Goal: Task Accomplishment & Management: Manage account settings

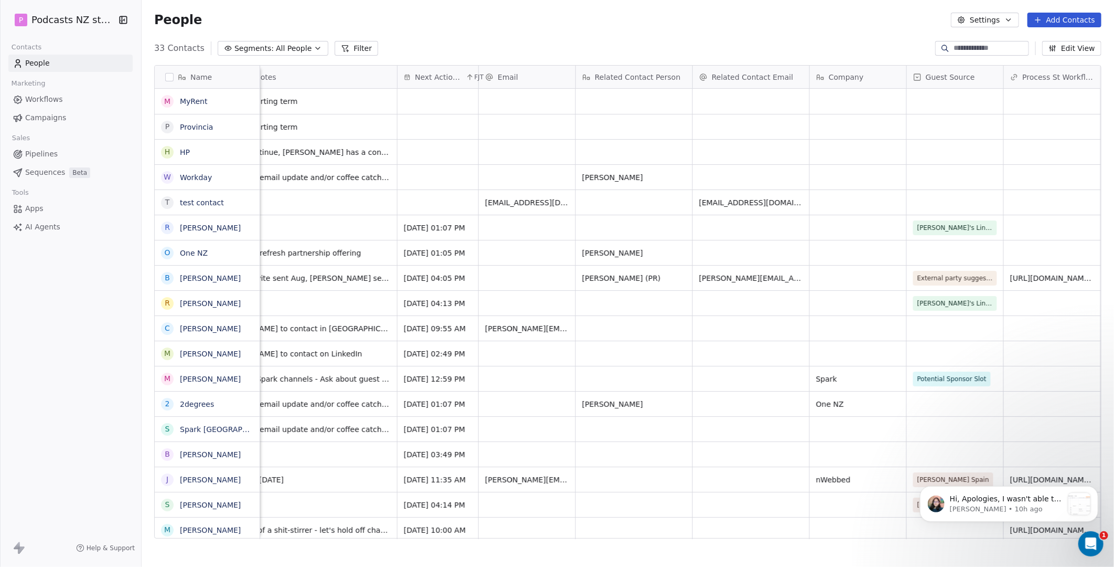
scroll to position [0, 848]
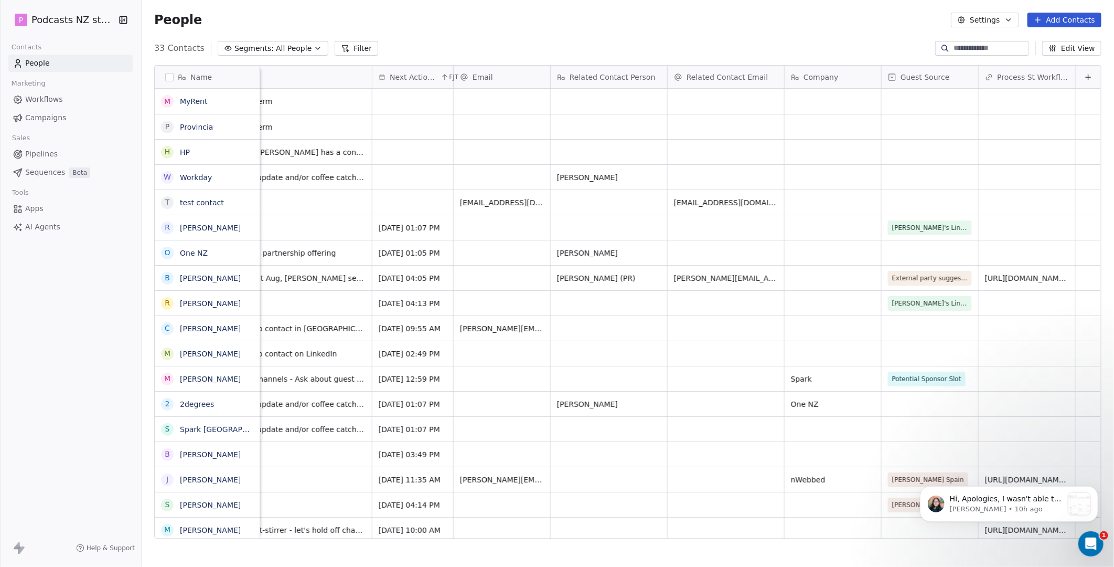
click at [809, 81] on span "Company" at bounding box center [821, 77] width 35 height 10
click at [852, 31] on html "P Podcasts NZ studio Contacts People Marketing Workflows Campaigns Sales Pipeli…" at bounding box center [557, 283] width 1114 height 567
click at [995, 21] on button "Settings" at bounding box center [985, 20] width 68 height 15
click at [879, 54] on html "P Podcasts NZ studio Contacts People Marketing Workflows Campaigns Sales Pipeli…" at bounding box center [557, 283] width 1114 height 567
click at [1084, 76] on icon at bounding box center [1088, 77] width 8 height 8
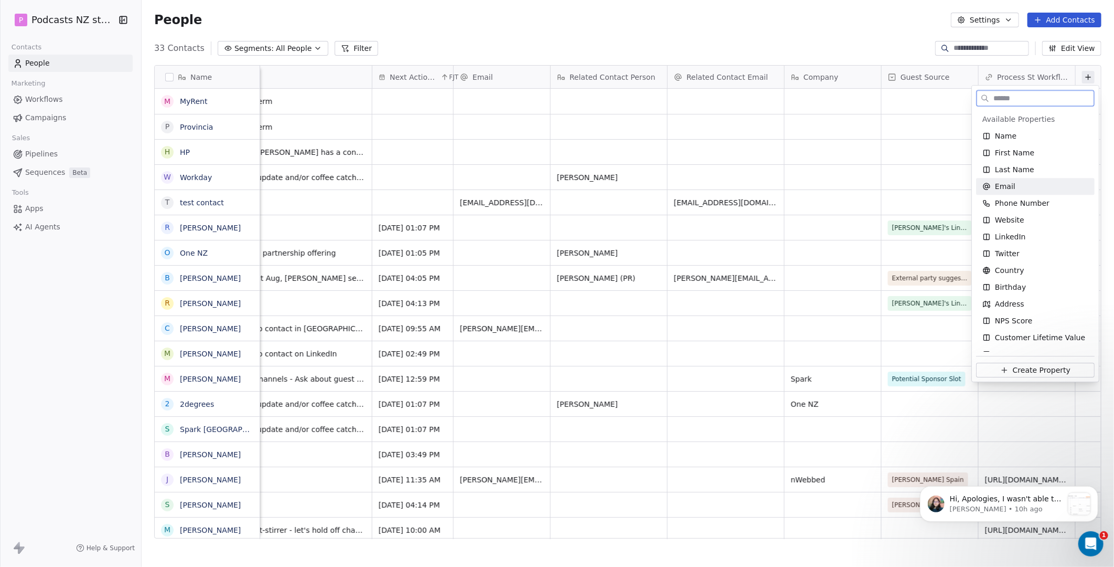
click at [1005, 187] on span "Email" at bounding box center [1005, 186] width 20 height 10
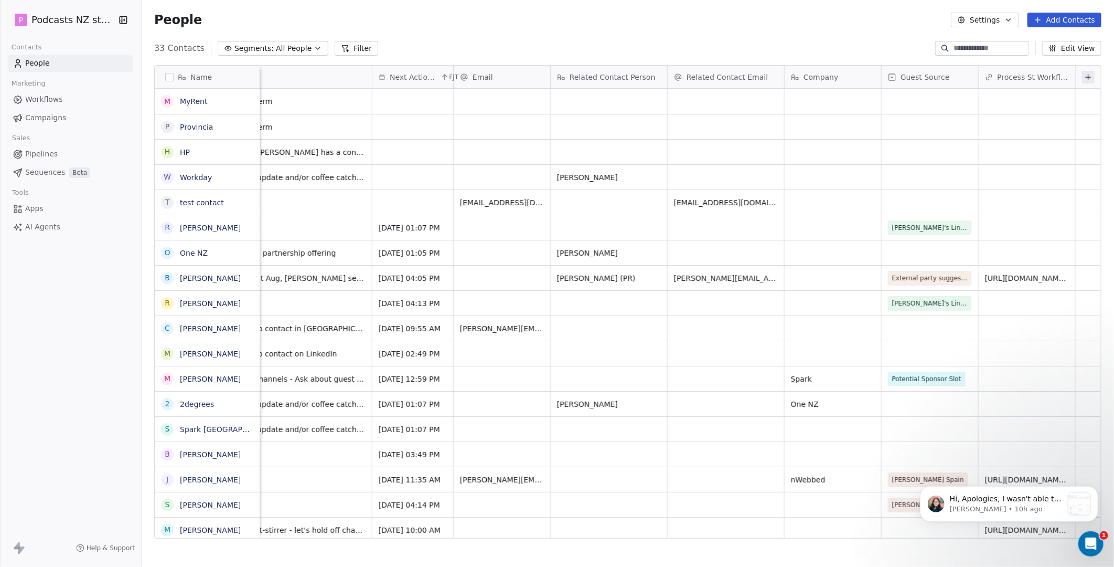
click at [1084, 75] on icon at bounding box center [1088, 77] width 8 height 8
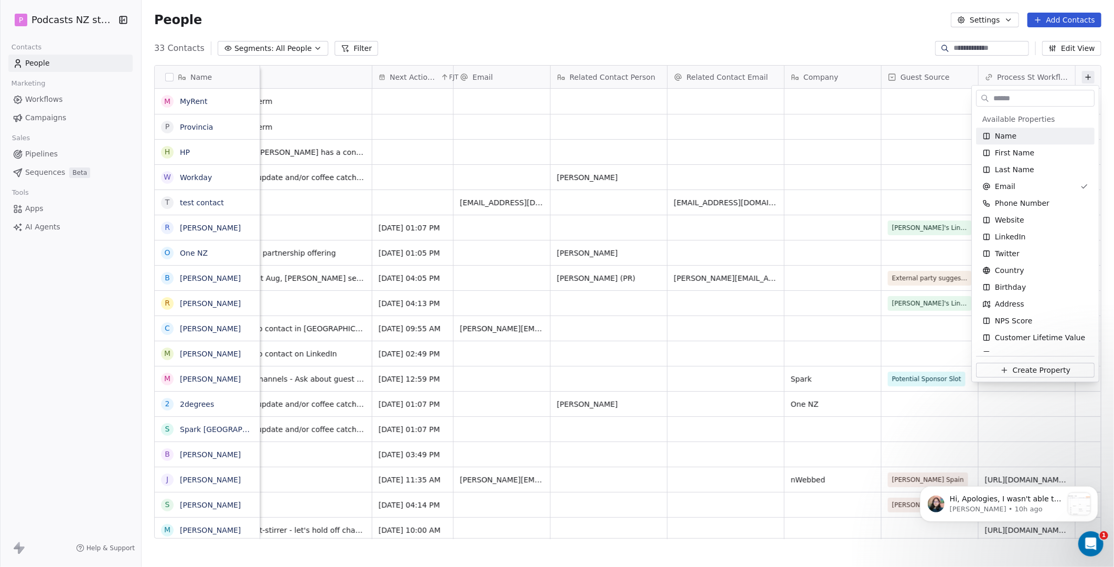
click at [1016, 105] on input "text" at bounding box center [1043, 98] width 103 height 15
click at [1004, 182] on span "Email" at bounding box center [1005, 186] width 20 height 10
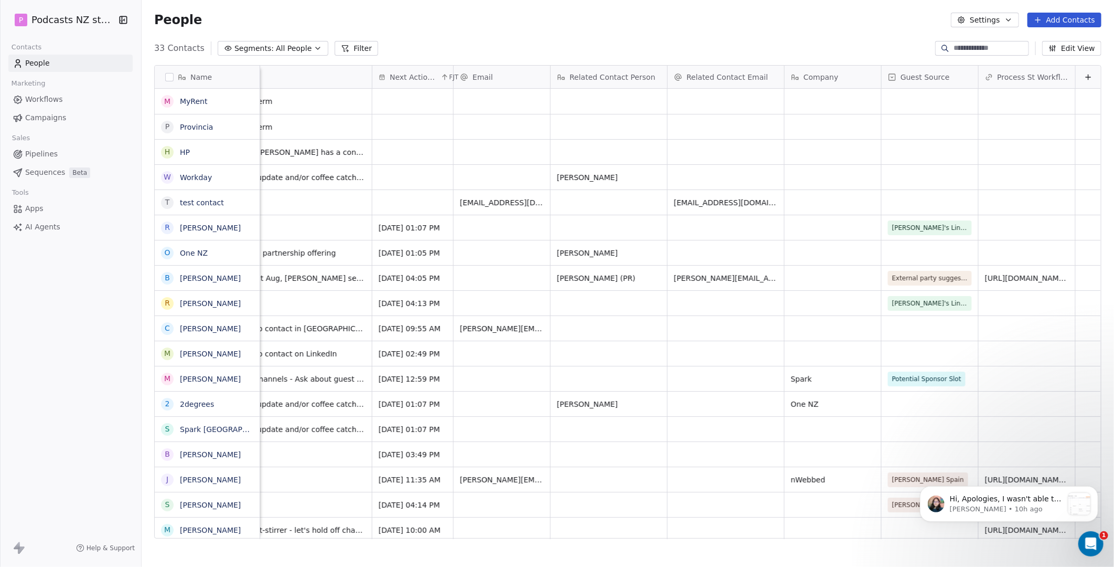
click at [1084, 50] on button "Edit View" at bounding box center [1071, 48] width 59 height 15
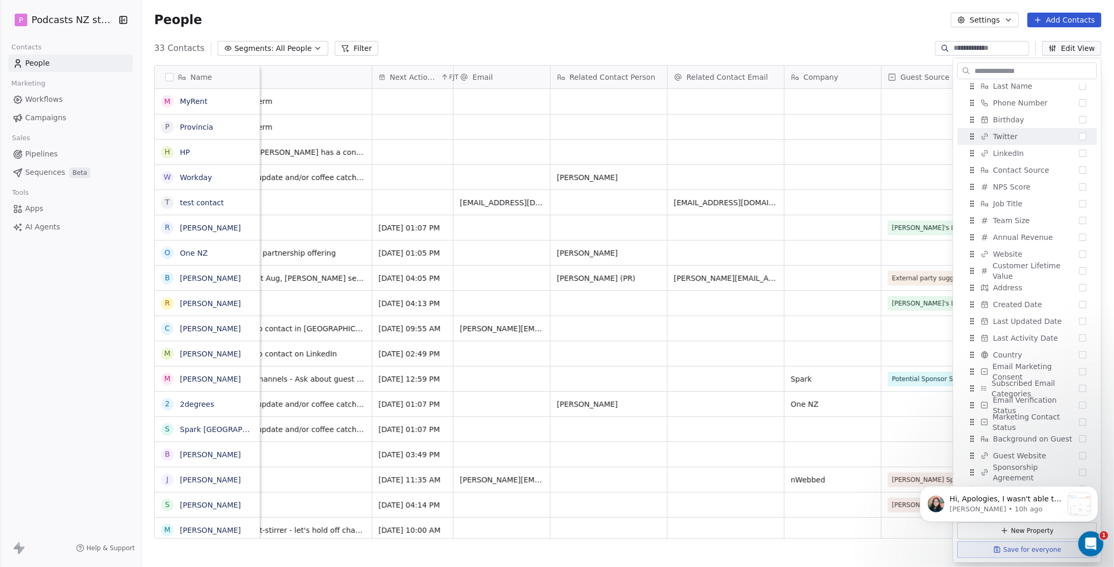
scroll to position [296, 0]
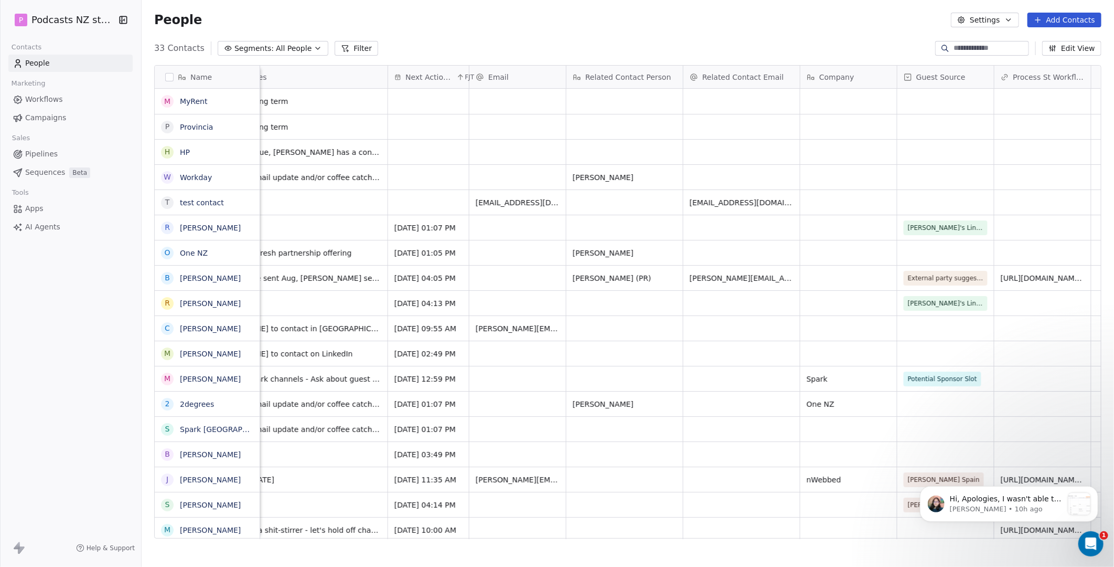
scroll to position [0, 848]
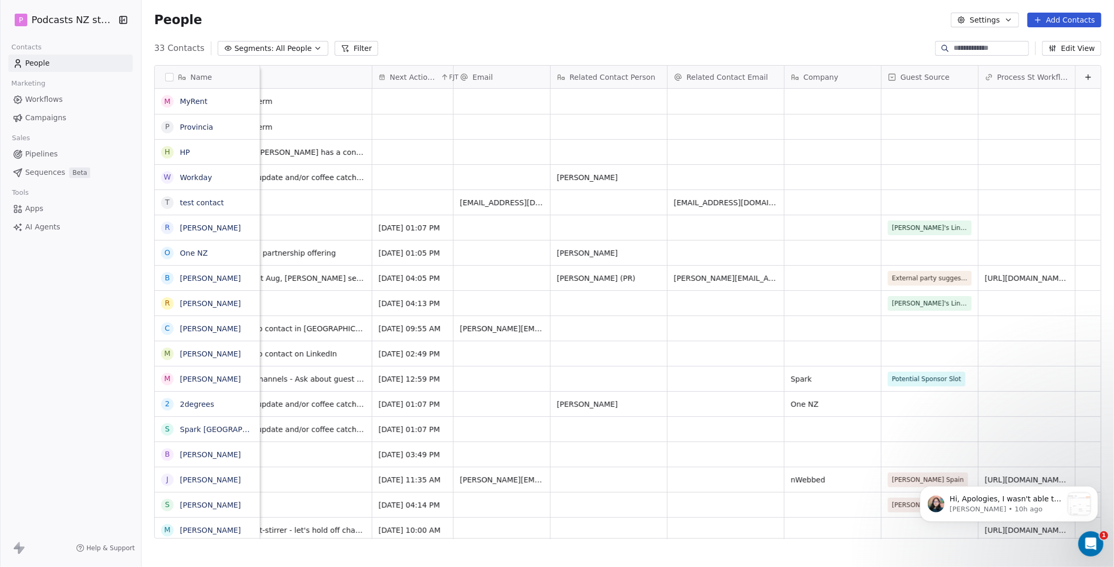
click at [1084, 76] on icon at bounding box center [1088, 77] width 8 height 8
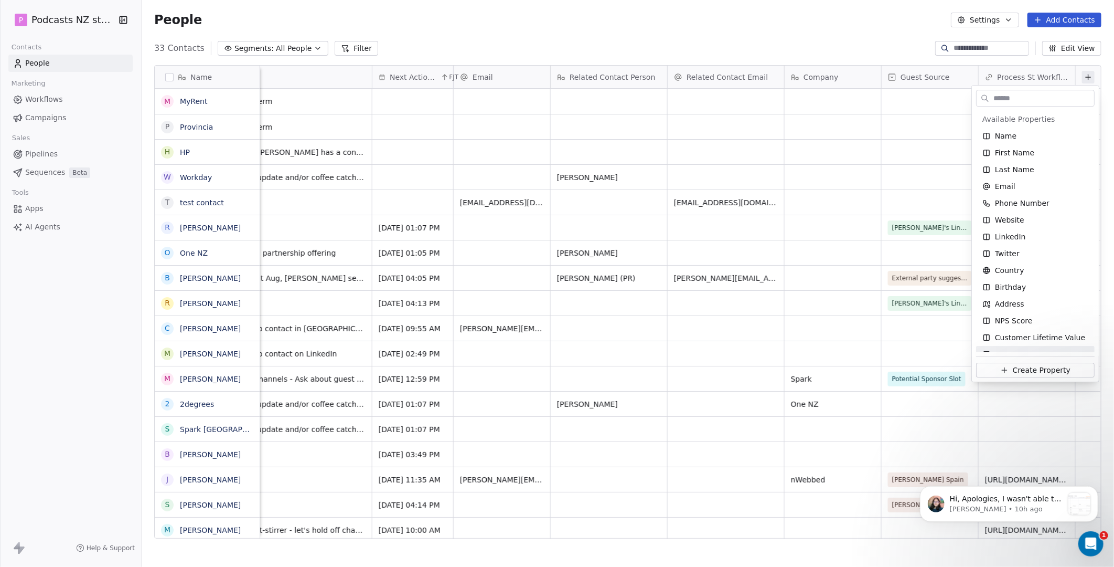
click at [879, 148] on html "P Podcasts NZ studio Contacts People Marketing Workflows Campaigns Sales Pipeli…" at bounding box center [557, 283] width 1114 height 567
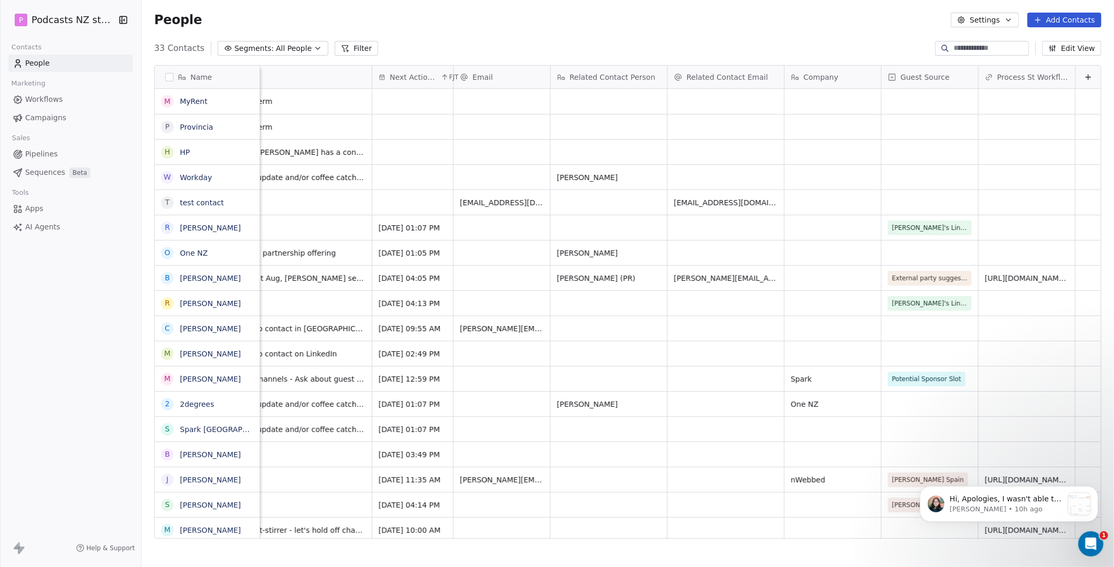
click at [1086, 77] on icon at bounding box center [1088, 77] width 5 height 0
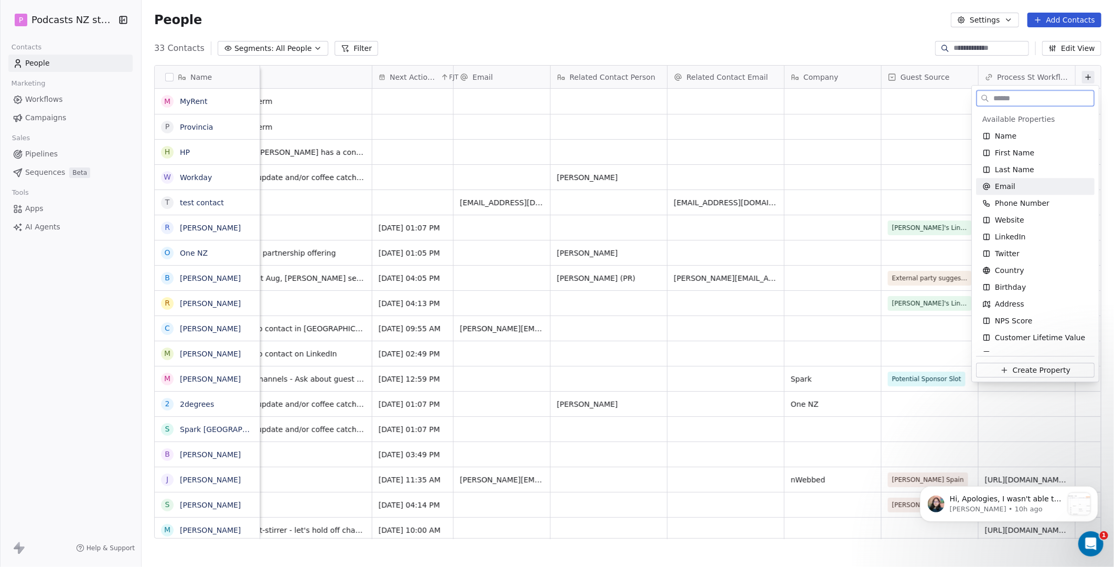
click at [1008, 185] on span "Email" at bounding box center [1005, 186] width 20 height 10
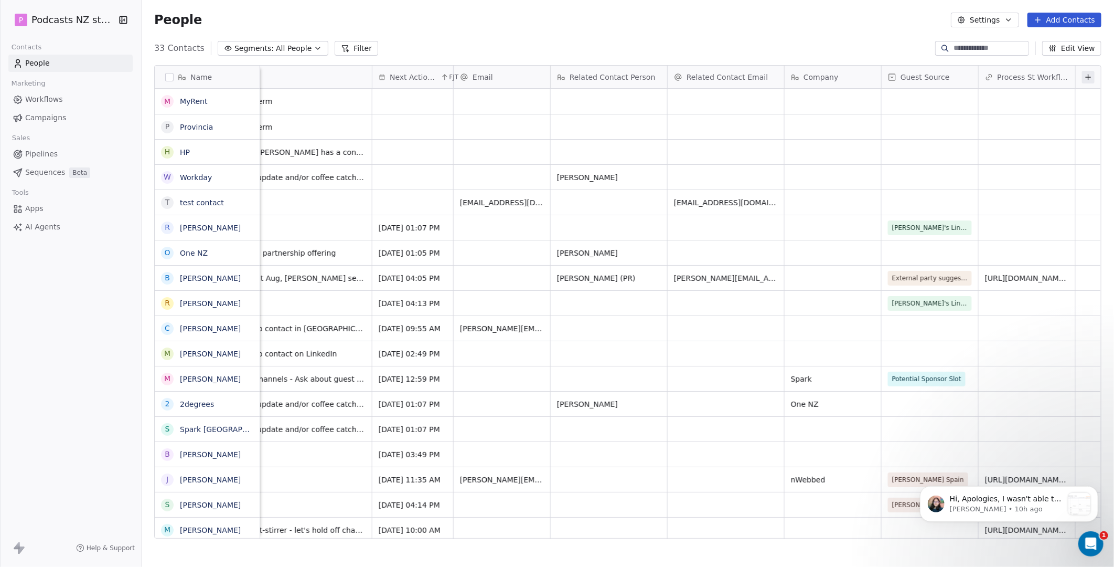
click at [1084, 78] on icon at bounding box center [1088, 77] width 8 height 8
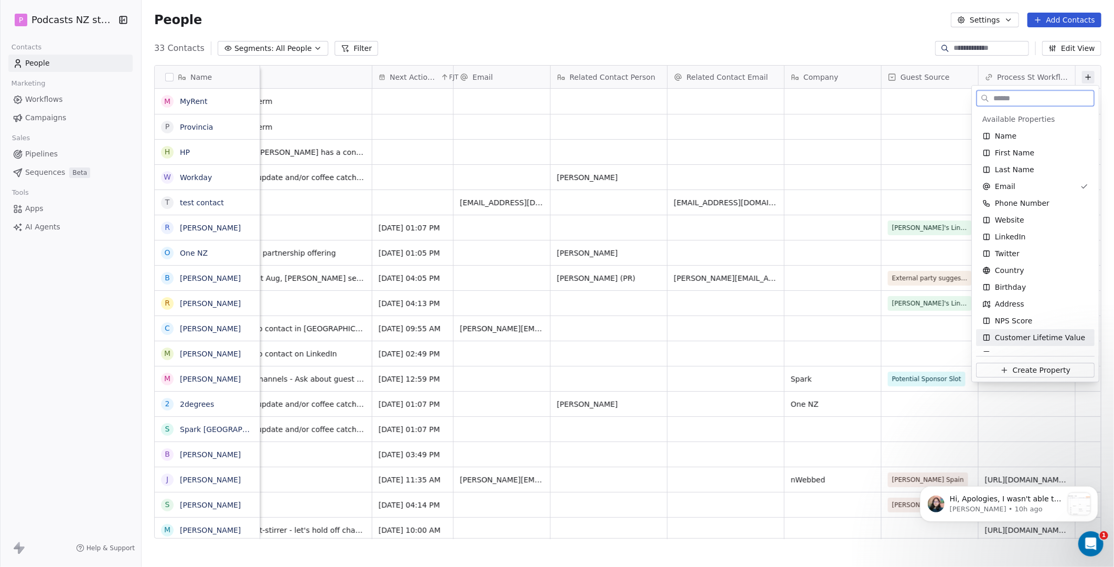
click at [1040, 369] on span "Create Property" at bounding box center [1042, 370] width 58 height 10
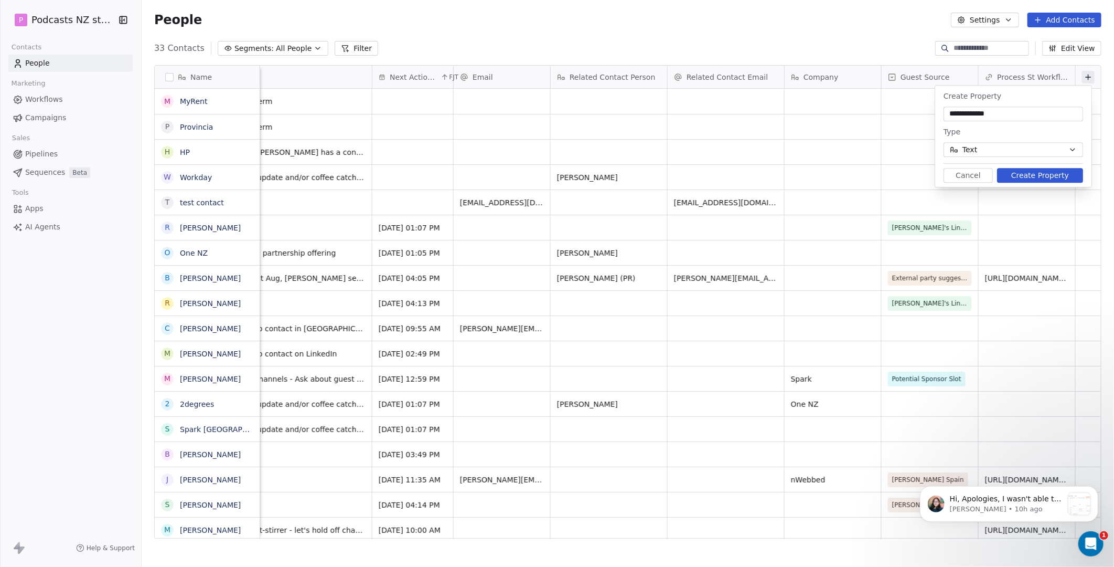
type input "**********"
click at [1017, 146] on button "Text" at bounding box center [1014, 149] width 140 height 15
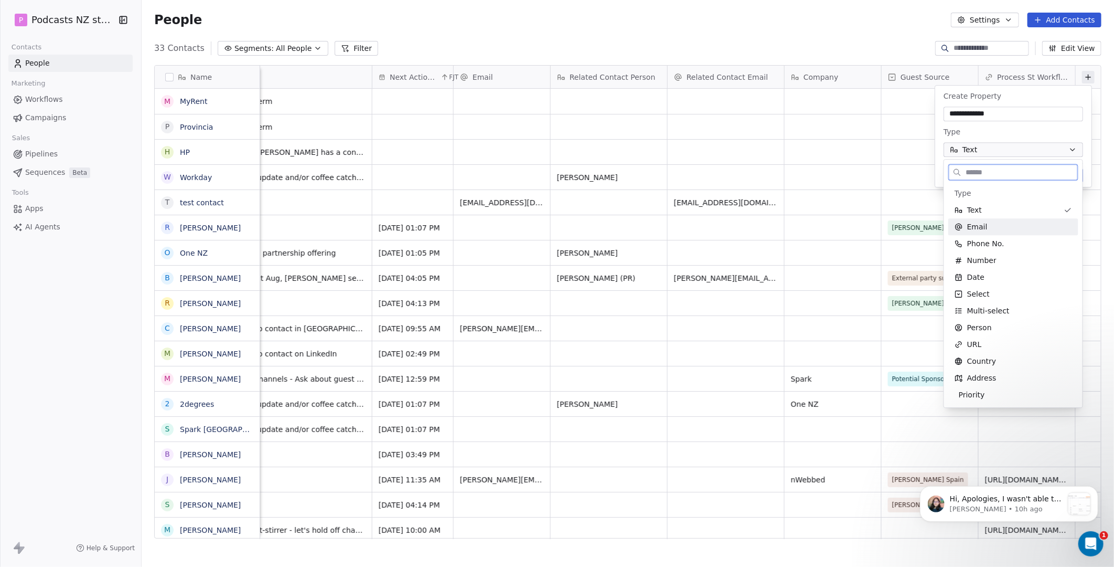
click at [978, 224] on span "Email" at bounding box center [977, 226] width 20 height 10
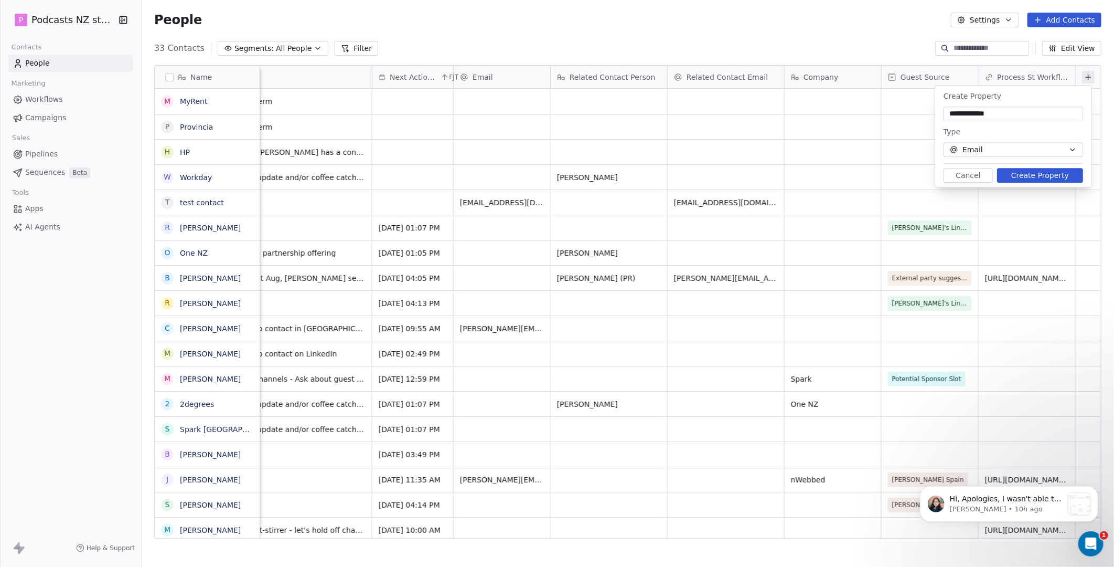
click at [977, 176] on button "Cancel" at bounding box center [968, 175] width 49 height 15
click at [1086, 77] on icon at bounding box center [1088, 77] width 5 height 0
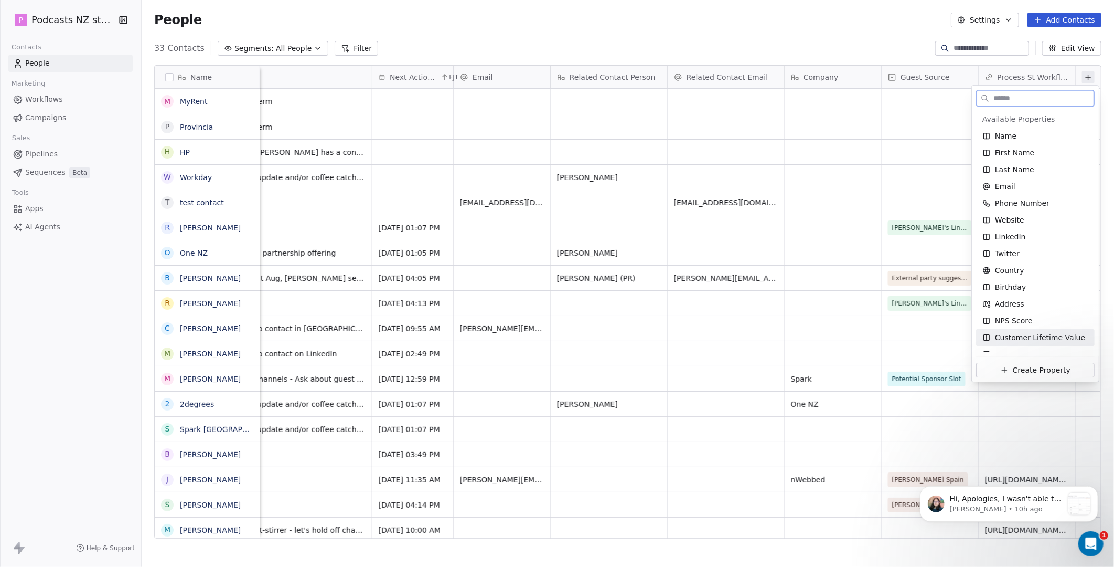
click at [1051, 368] on span "Create Property" at bounding box center [1042, 370] width 58 height 10
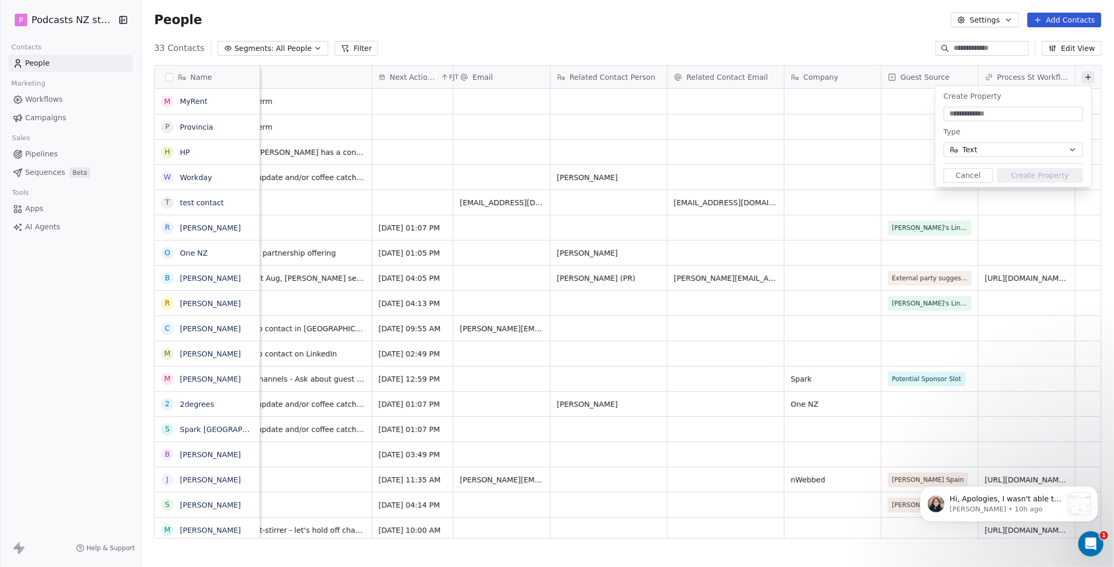
click at [974, 114] on input at bounding box center [1013, 114] width 135 height 10
type input "**********"
click at [1008, 153] on button "Text" at bounding box center [1014, 149] width 140 height 15
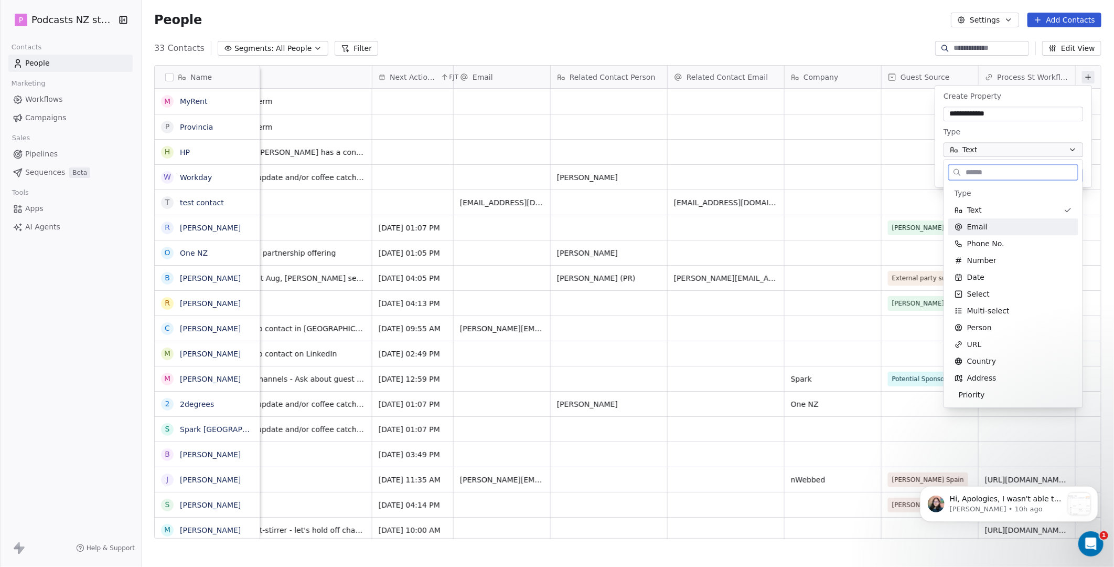
click at [988, 228] on div "Email" at bounding box center [1014, 226] width 118 height 10
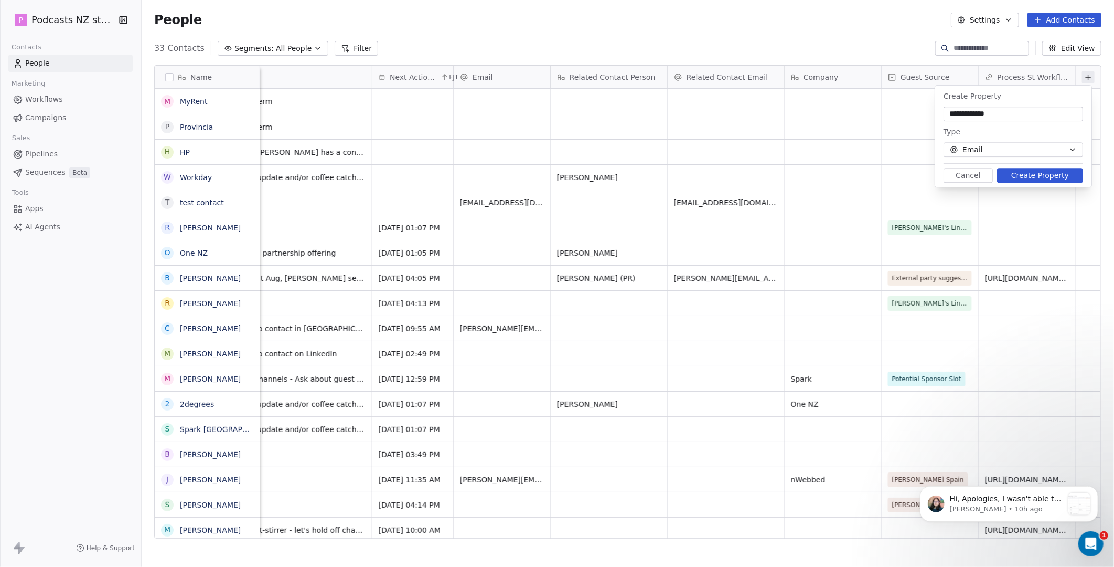
click at [1034, 174] on button "Create Property" at bounding box center [1040, 175] width 86 height 15
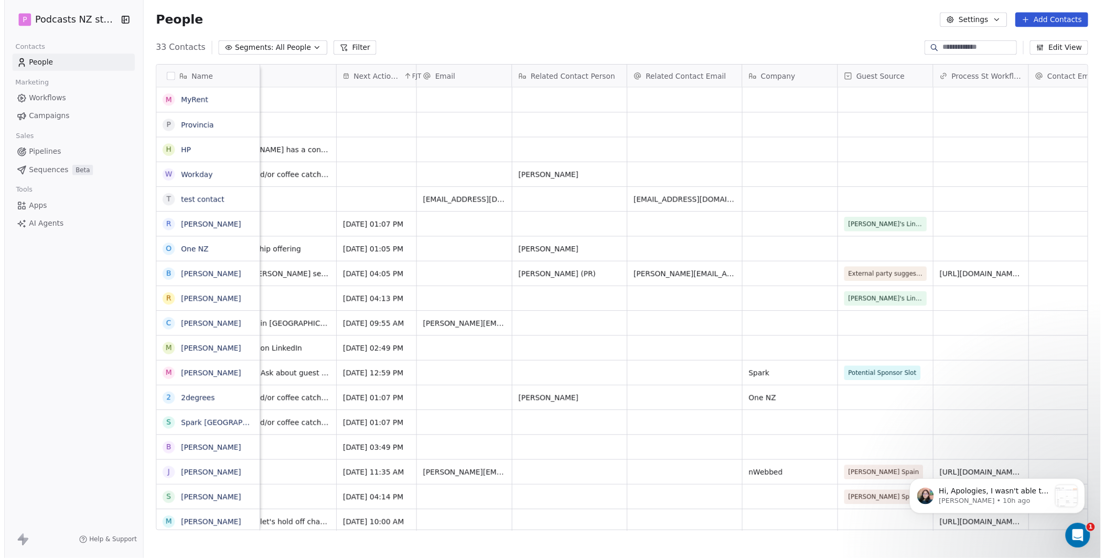
scroll to position [0, 945]
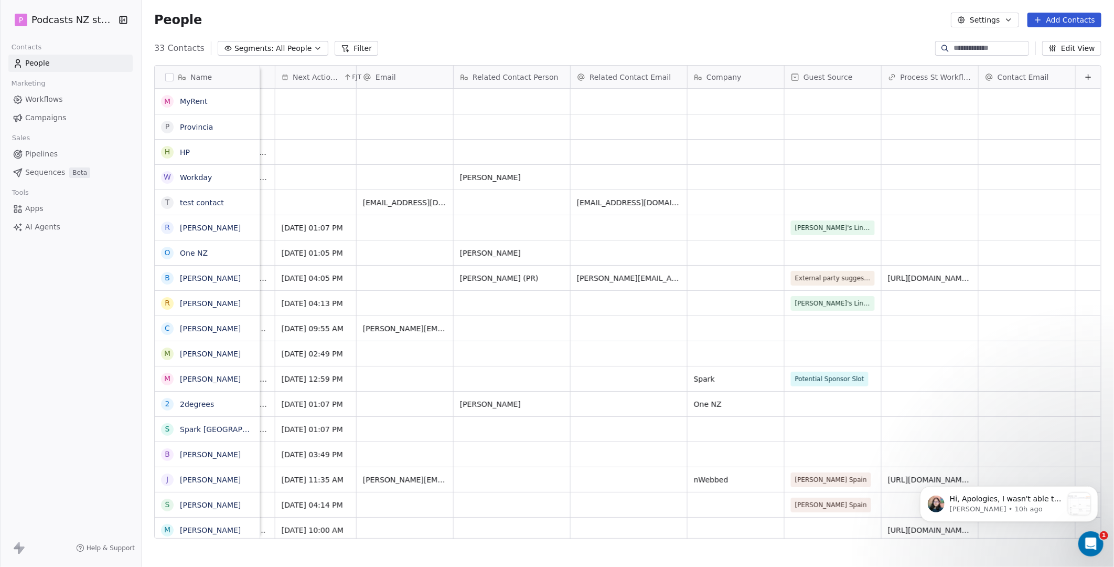
drag, startPoint x: 870, startPoint y: 534, endPoint x: 97, endPoint y: 17, distance: 930.1
click at [1018, 100] on div "grid" at bounding box center [1027, 101] width 97 height 25
type input "**********"
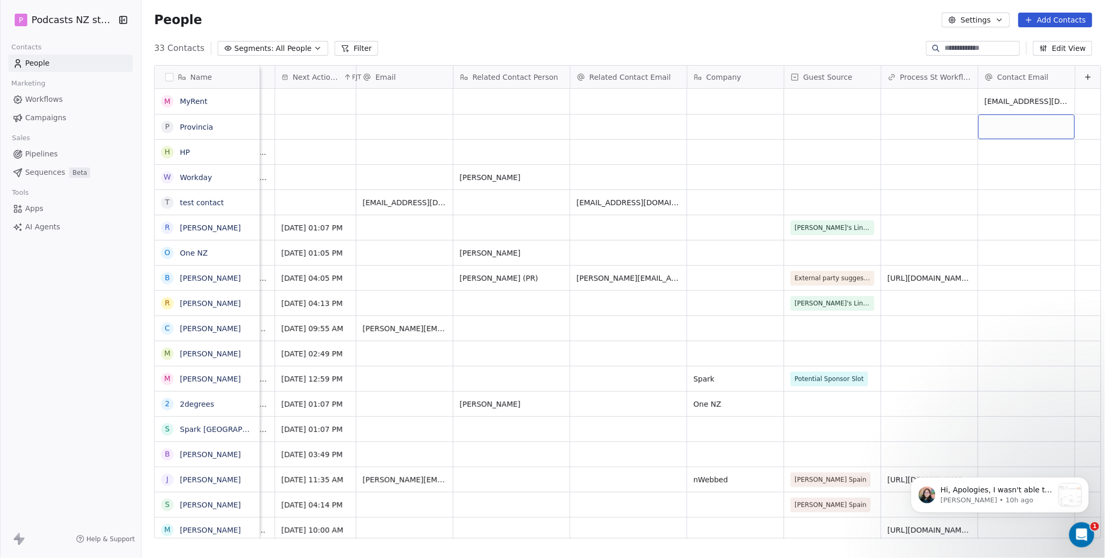
click at [1014, 132] on div "grid" at bounding box center [1027, 126] width 97 height 25
click at [1014, 130] on div "grid" at bounding box center [1027, 126] width 97 height 25
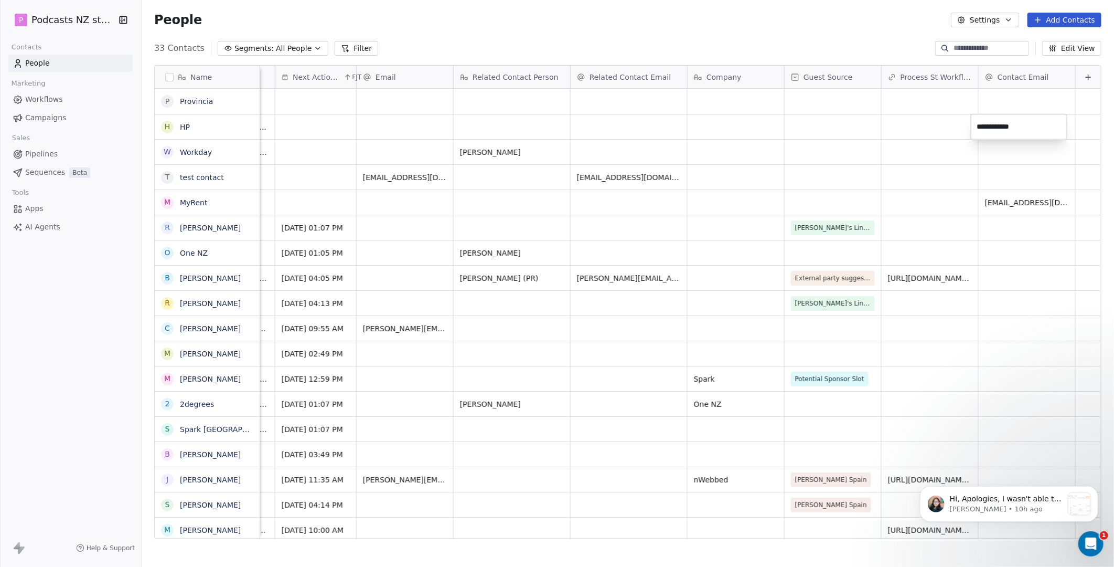
type input "**********"
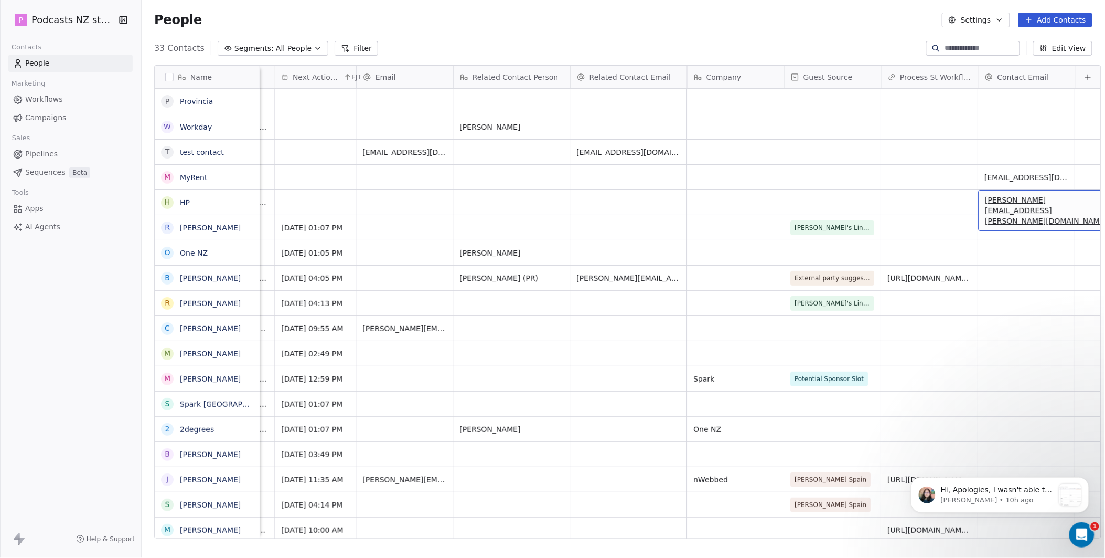
click at [1035, 205] on span "john@greg.com" at bounding box center [1048, 210] width 125 height 31
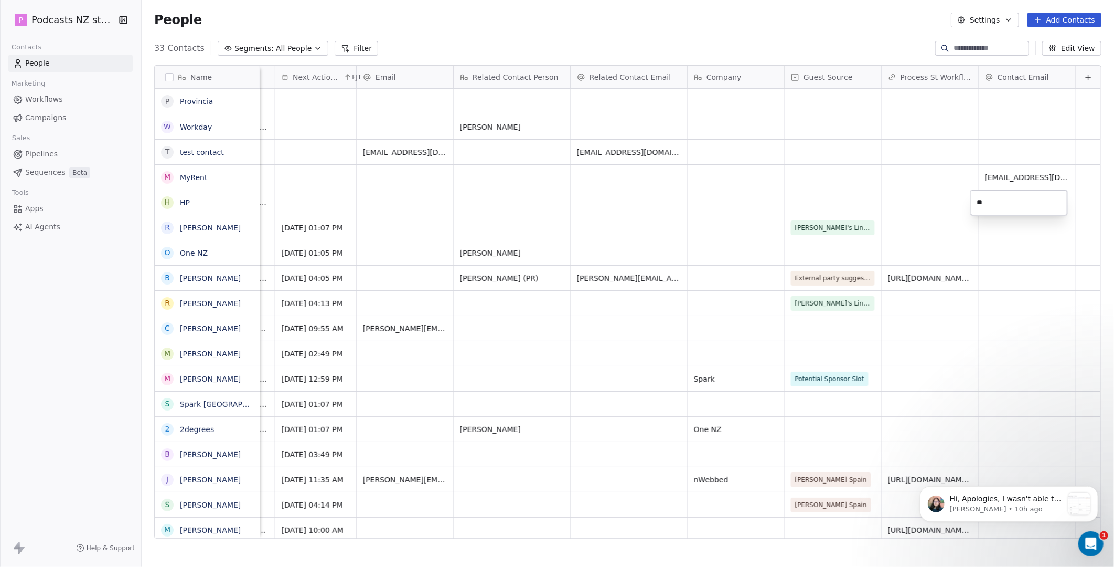
type input "*"
click at [1029, 252] on html "P Podcasts NZ studio Contacts People Marketing Workflows Campaigns Sales Pipeli…" at bounding box center [557, 283] width 1114 height 567
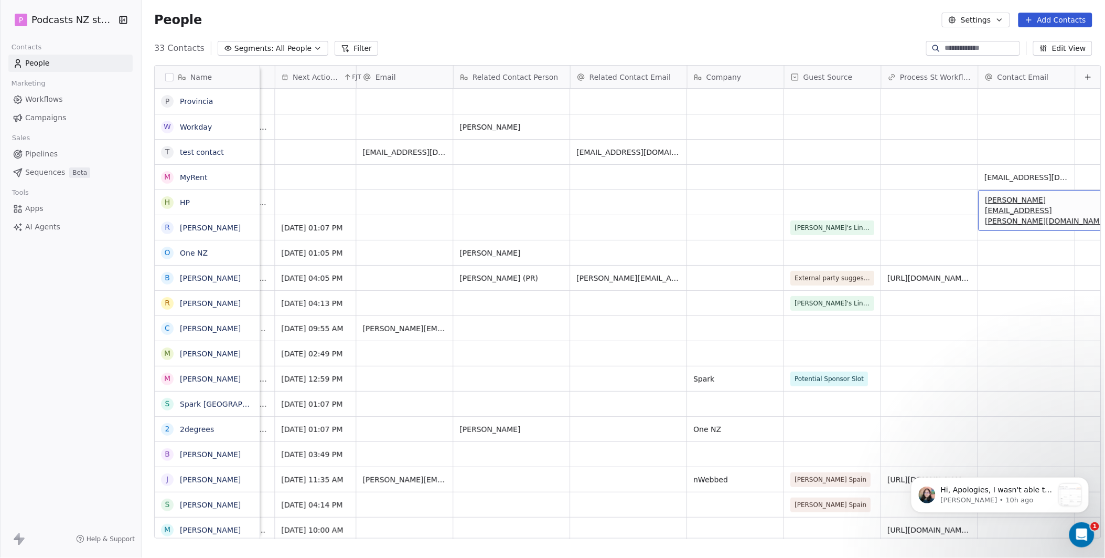
click at [1034, 205] on span "john@greg.com" at bounding box center [1048, 210] width 125 height 31
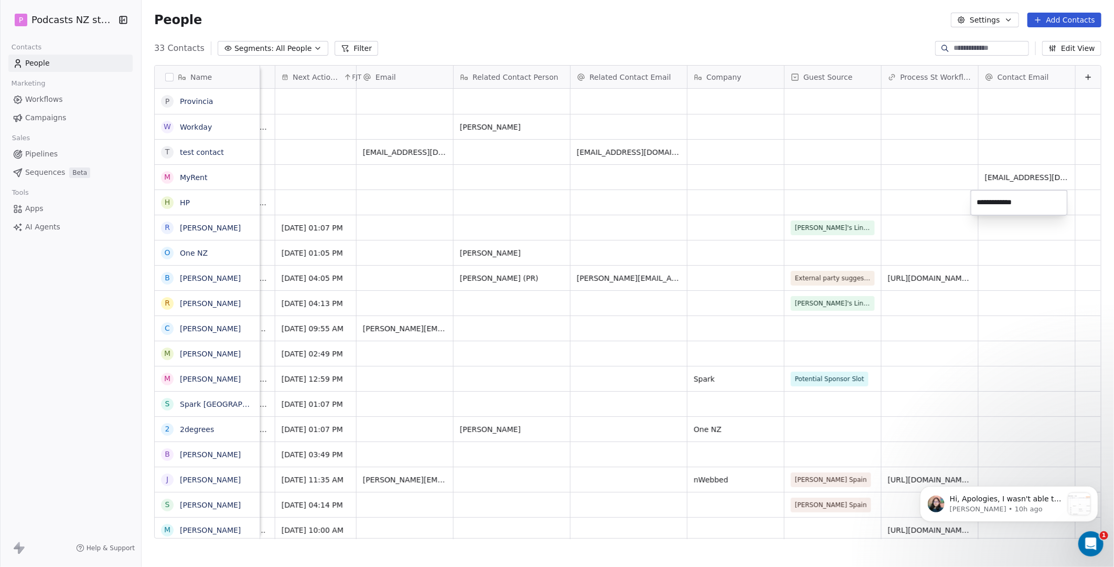
click at [1034, 205] on input "**********" at bounding box center [1019, 202] width 92 height 21
click at [1026, 238] on html "P Podcasts NZ studio Contacts People Marketing Workflows Campaigns Sales Pipeli…" at bounding box center [557, 283] width 1114 height 567
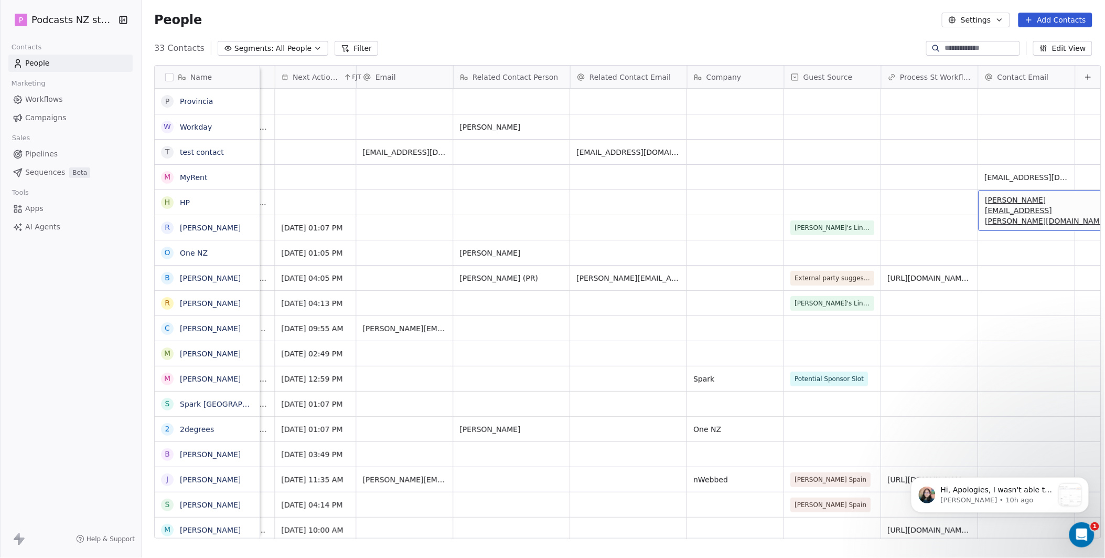
click at [1028, 202] on span "john@greg.com" at bounding box center [1048, 210] width 125 height 31
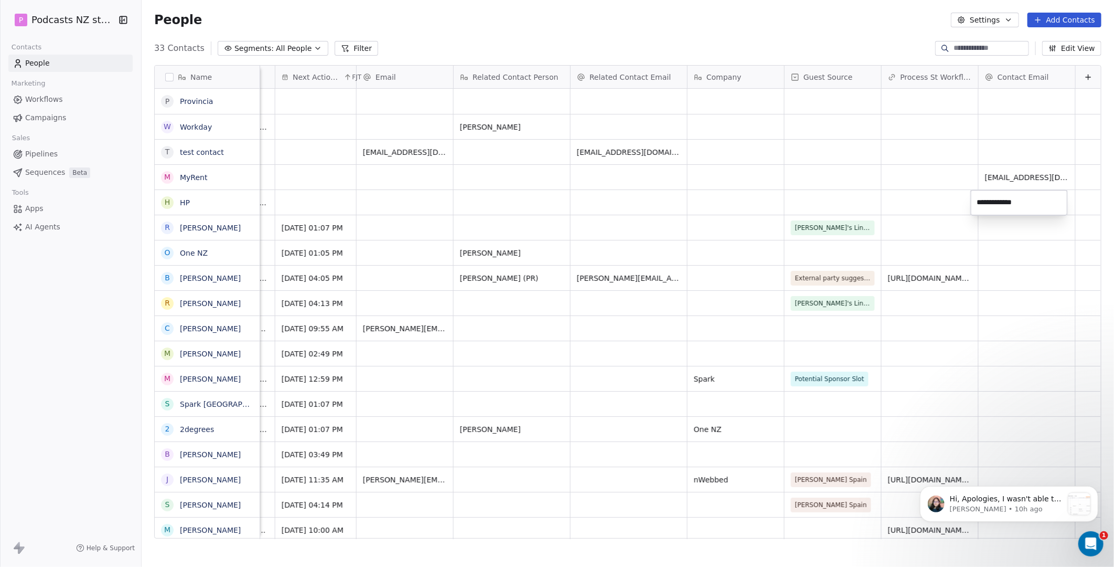
click at [1033, 203] on input "**********" at bounding box center [1019, 202] width 92 height 21
click at [1002, 228] on html "P Podcasts NZ studio Contacts People Marketing Workflows Campaigns Sales Pipeli…" at bounding box center [557, 283] width 1114 height 567
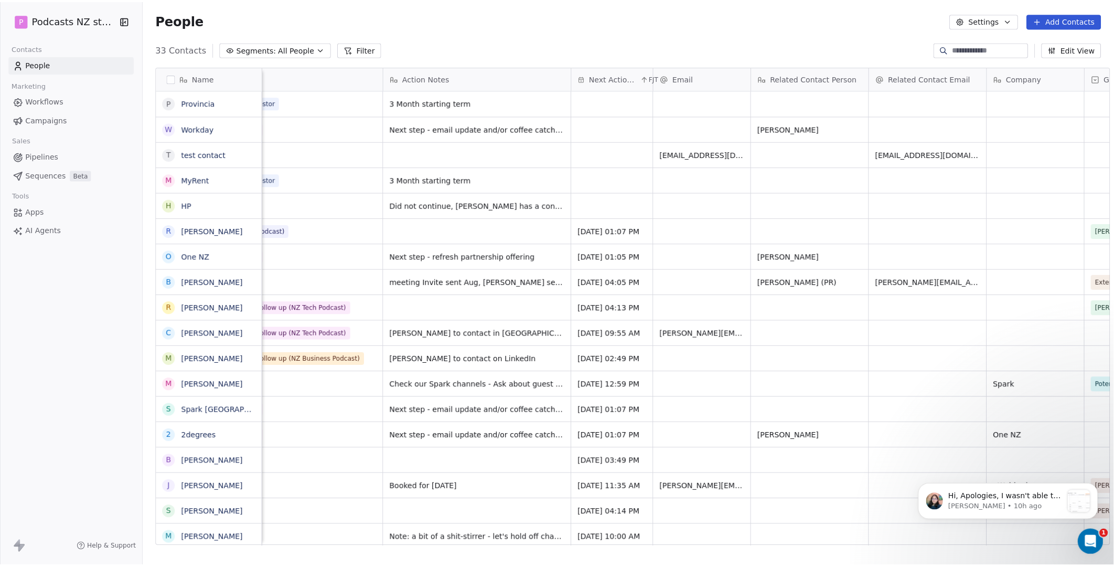
scroll to position [0, 617]
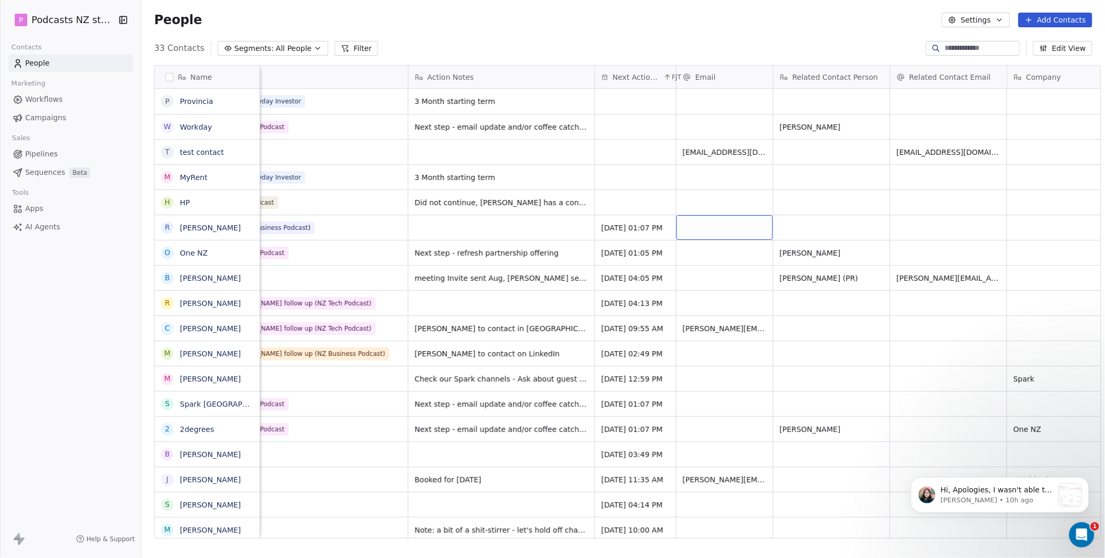
click at [717, 228] on div "grid" at bounding box center [725, 227] width 97 height 25
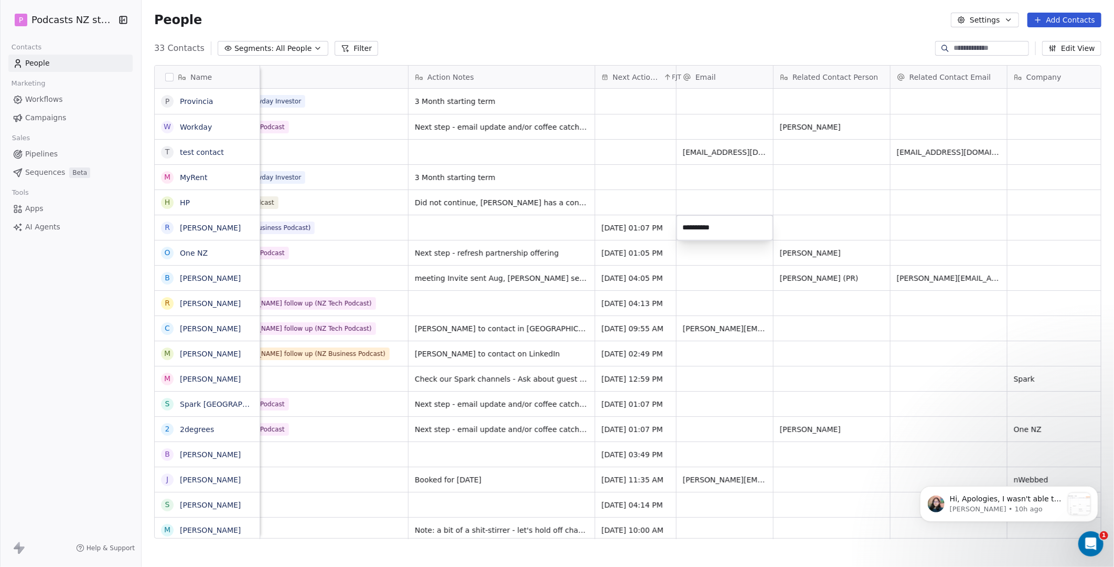
type input "**********"
click at [212, 226] on link "[PERSON_NAME]" at bounding box center [210, 228] width 61 height 8
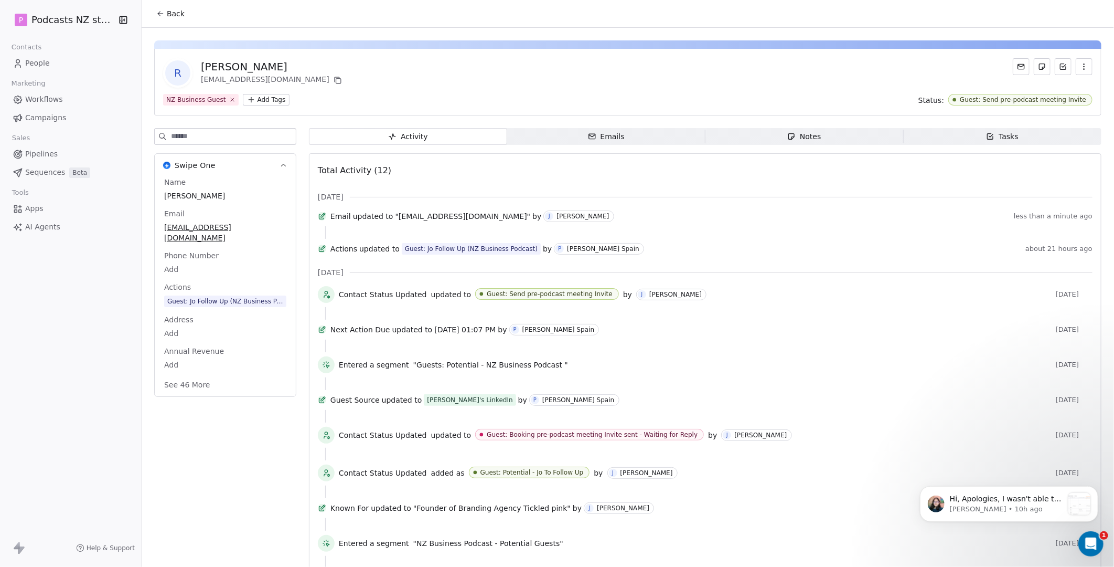
click at [156, 12] on icon at bounding box center [160, 13] width 8 height 8
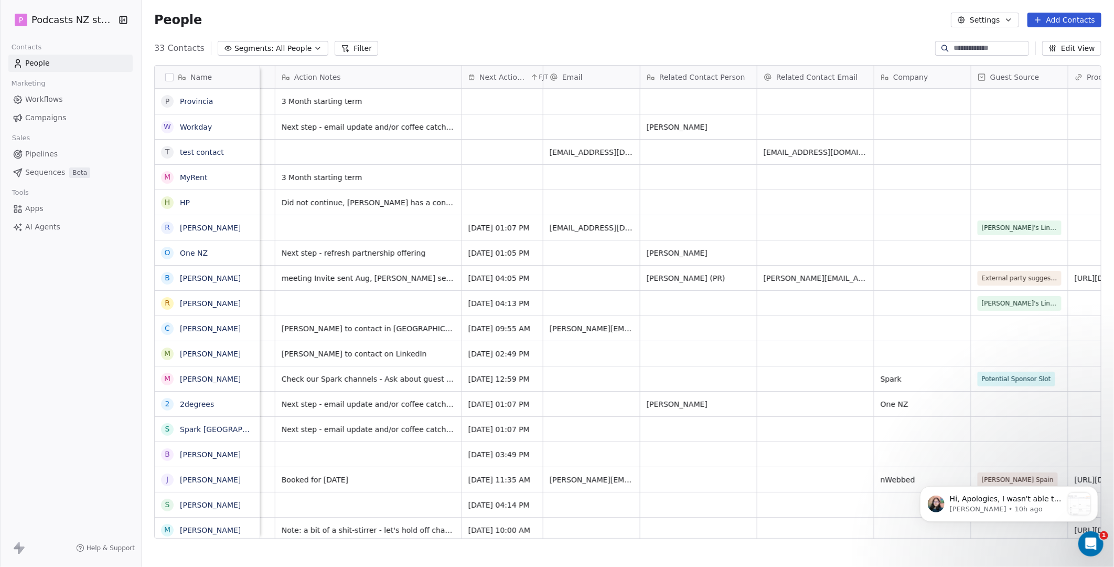
scroll to position [0, 742]
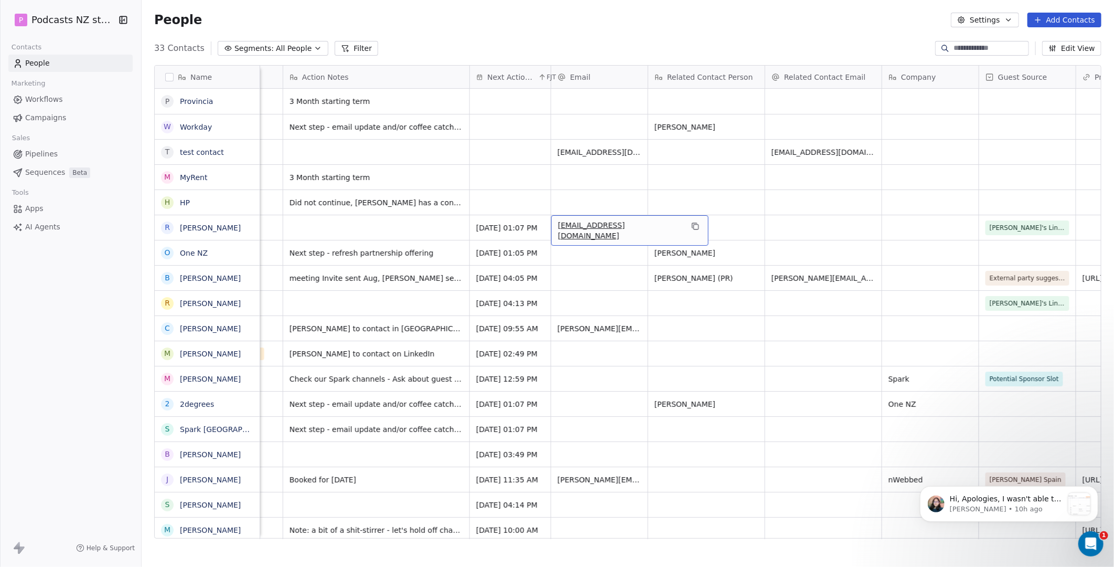
click at [611, 227] on span "test@gh.com" at bounding box center [620, 230] width 125 height 21
drag, startPoint x: 610, startPoint y: 227, endPoint x: 505, endPoint y: 217, distance: 105.9
click at [505, 217] on html "P Podcasts NZ studio Contacts People Marketing Workflows Campaigns Sales Pipeli…" at bounding box center [557, 283] width 1114 height 567
drag, startPoint x: 605, startPoint y: 224, endPoint x: 555, endPoint y: 222, distance: 50.4
click at [556, 222] on input "**********" at bounding box center [600, 227] width 92 height 21
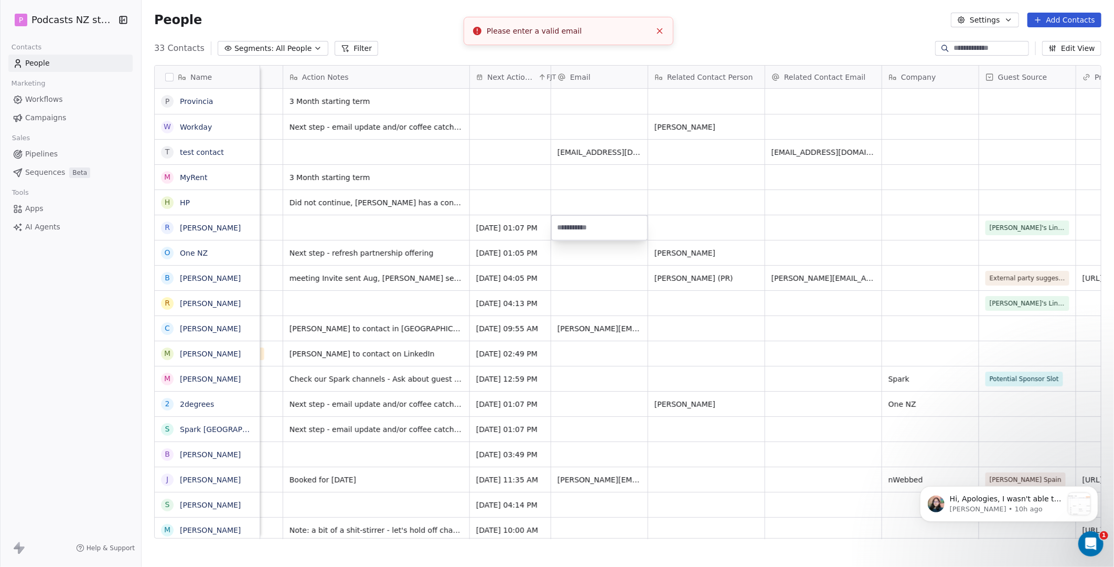
click at [595, 198] on html "P Podcasts NZ studio Contacts People Marketing Workflows Campaigns Sales Pipeli…" at bounding box center [557, 283] width 1114 height 567
click at [601, 228] on span "test@gh.com" at bounding box center [620, 230] width 125 height 21
drag, startPoint x: 610, startPoint y: 228, endPoint x: 519, endPoint y: 227, distance: 90.8
click at [497, 222] on html "P Podcasts NZ studio Contacts People Marketing Workflows Campaigns Sales Pipeli…" at bounding box center [557, 283] width 1114 height 567
click at [583, 245] on html "P Podcasts NZ studio Contacts People Marketing Workflows Campaigns Sales Pipeli…" at bounding box center [557, 283] width 1114 height 567
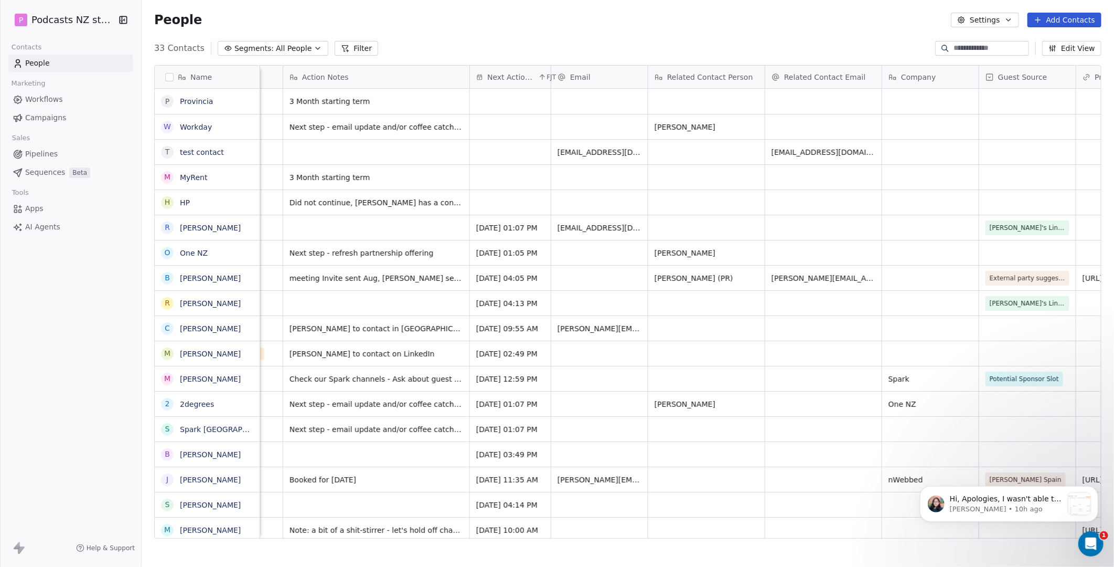
scroll to position [0, 945]
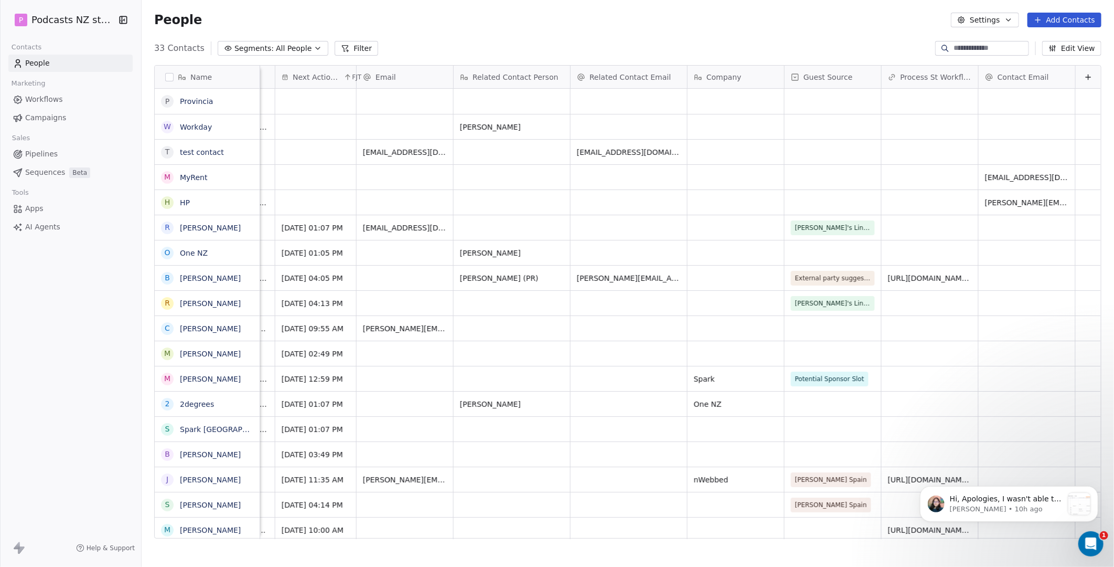
click at [1084, 73] on icon at bounding box center [1088, 77] width 8 height 8
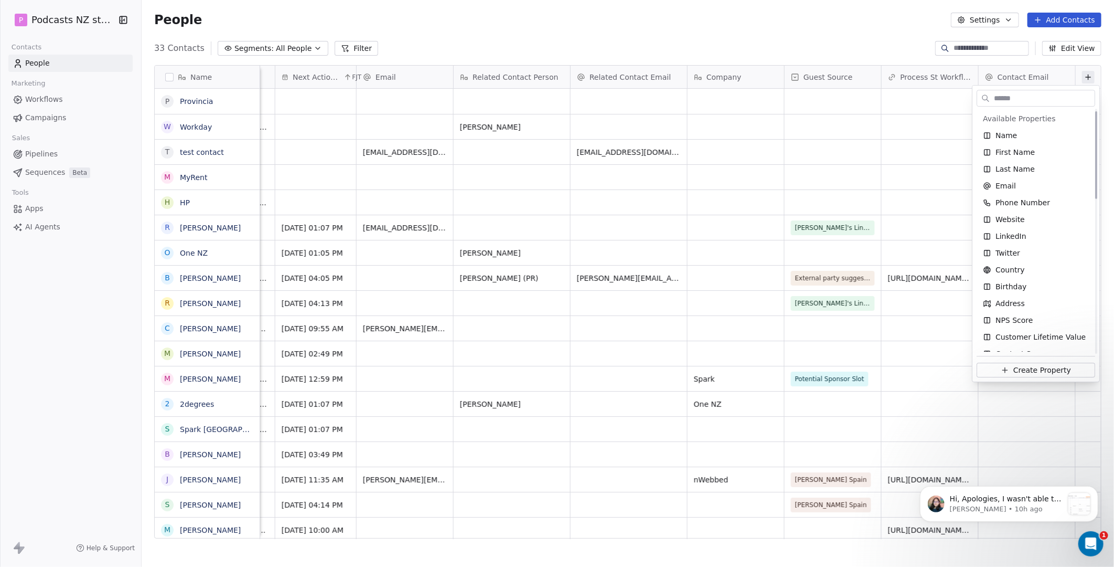
scroll to position [0, 0]
click at [1039, 203] on span "Phone Number" at bounding box center [1023, 203] width 55 height 10
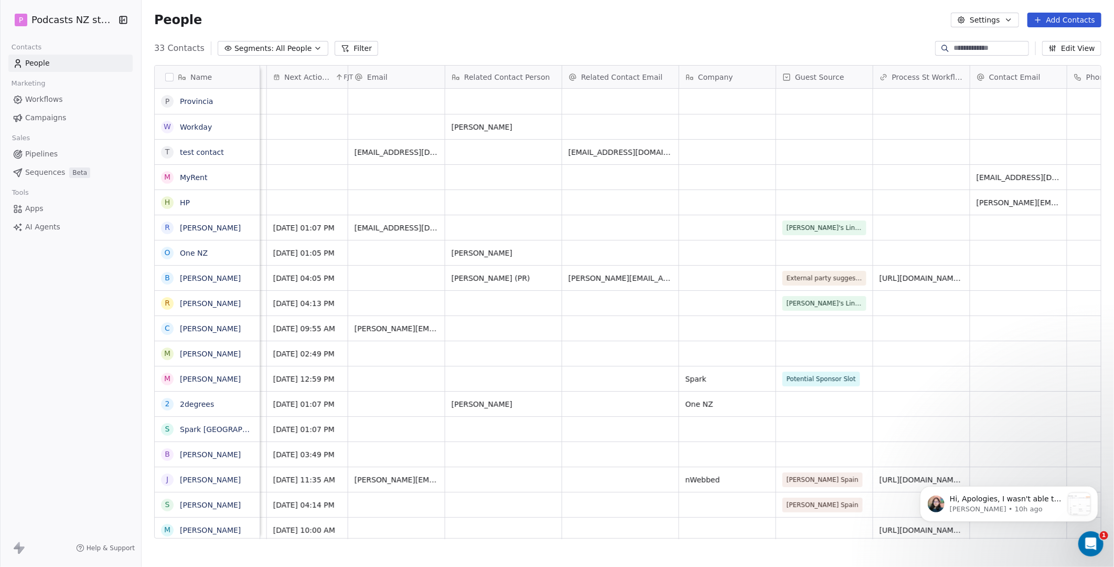
scroll to position [0, 1042]
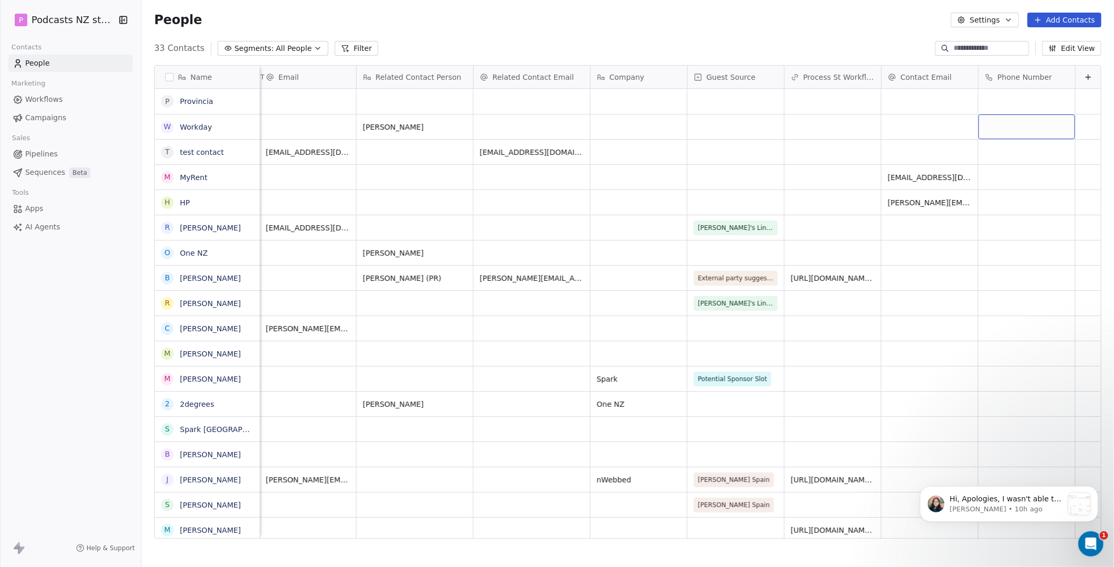
click at [985, 122] on div "grid" at bounding box center [1027, 126] width 97 height 25
click at [984, 123] on div "grid" at bounding box center [1027, 126] width 97 height 25
click at [984, 124] on div "grid" at bounding box center [1027, 126] width 97 height 25
click at [986, 128] on input at bounding box center [1018, 126] width 92 height 21
type input "****"
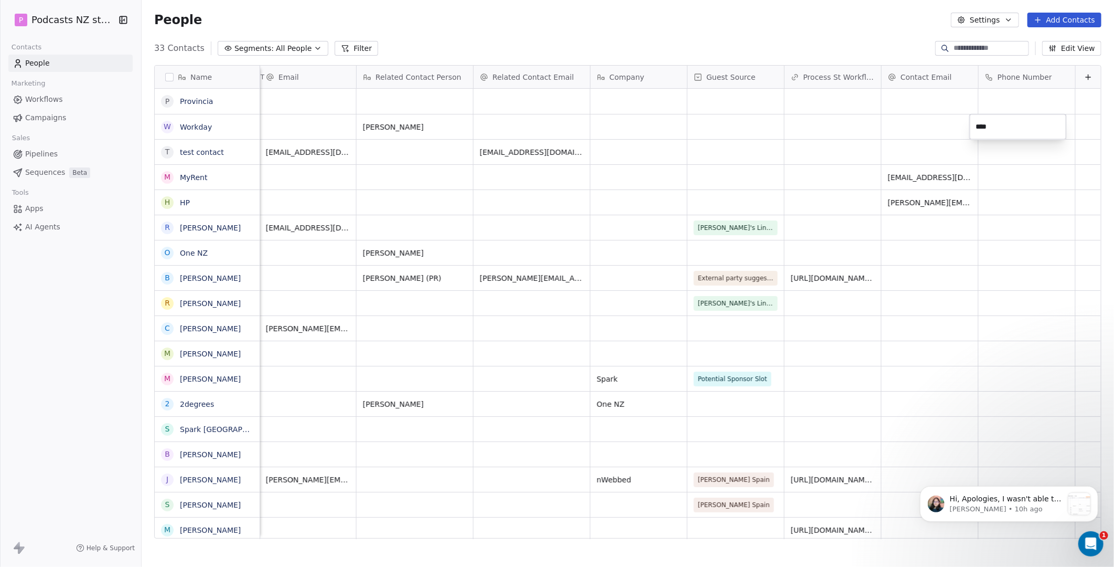
click at [993, 152] on html "P Podcasts NZ studio Contacts People Marketing Workflows Campaigns Sales Pipeli…" at bounding box center [557, 283] width 1114 height 567
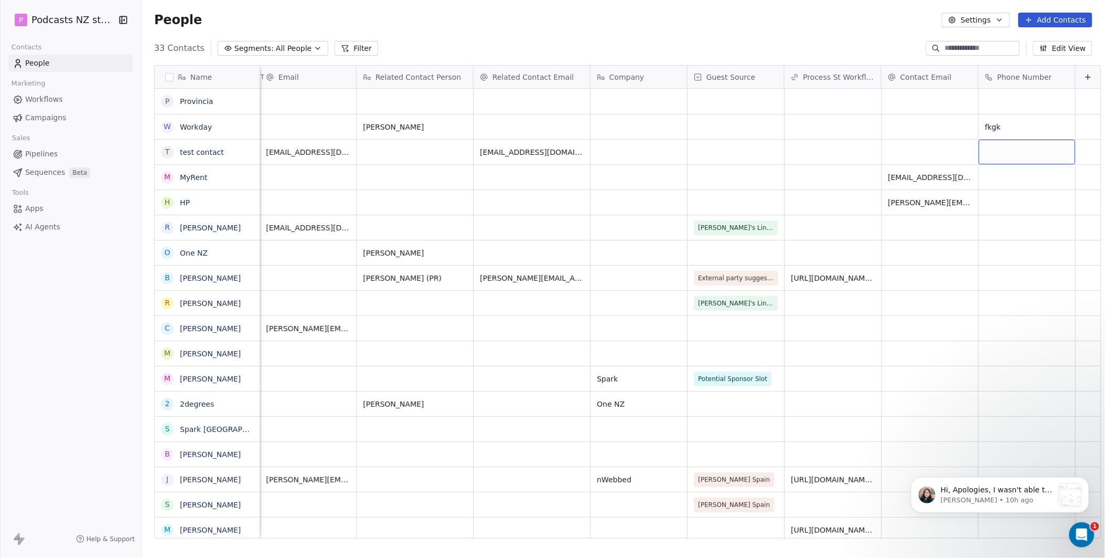
click at [995, 153] on div "grid" at bounding box center [1027, 152] width 97 height 25
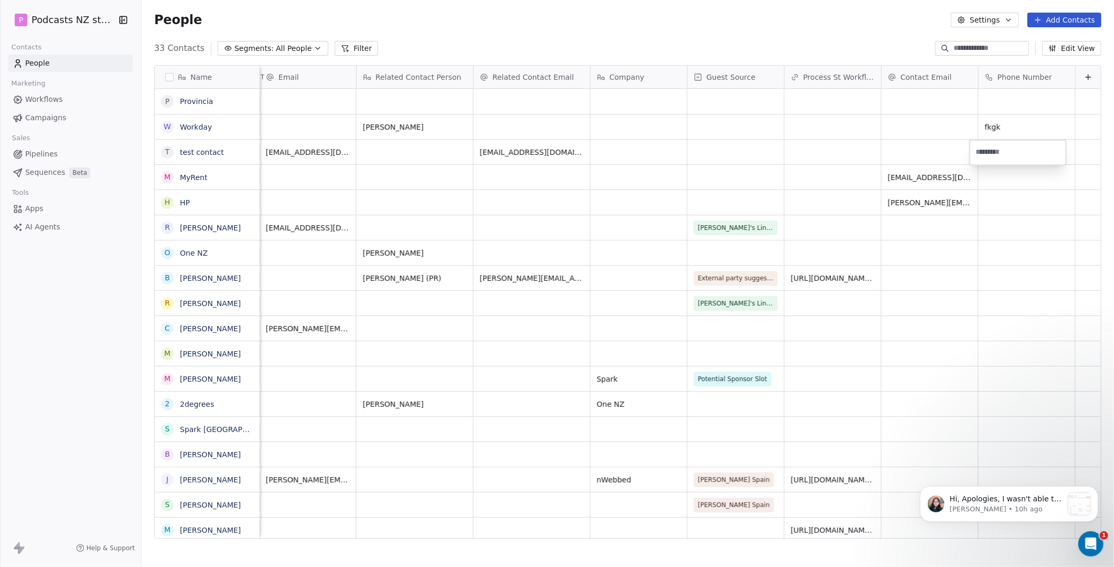
click at [1004, 130] on html "P Podcasts NZ studio Contacts People Marketing Workflows Campaigns Sales Pipeli…" at bounding box center [557, 283] width 1114 height 567
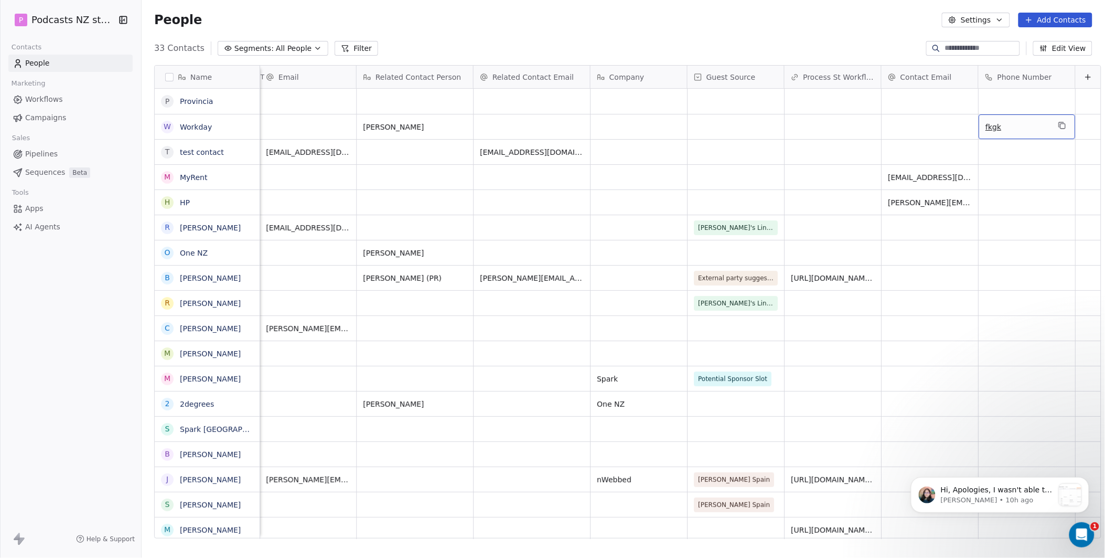
click at [1004, 131] on span "fkgk" at bounding box center [1018, 127] width 64 height 10
click at [1000, 125] on span "fkgk" at bounding box center [1018, 127] width 64 height 10
click at [999, 125] on span "fkgk" at bounding box center [1018, 127] width 64 height 10
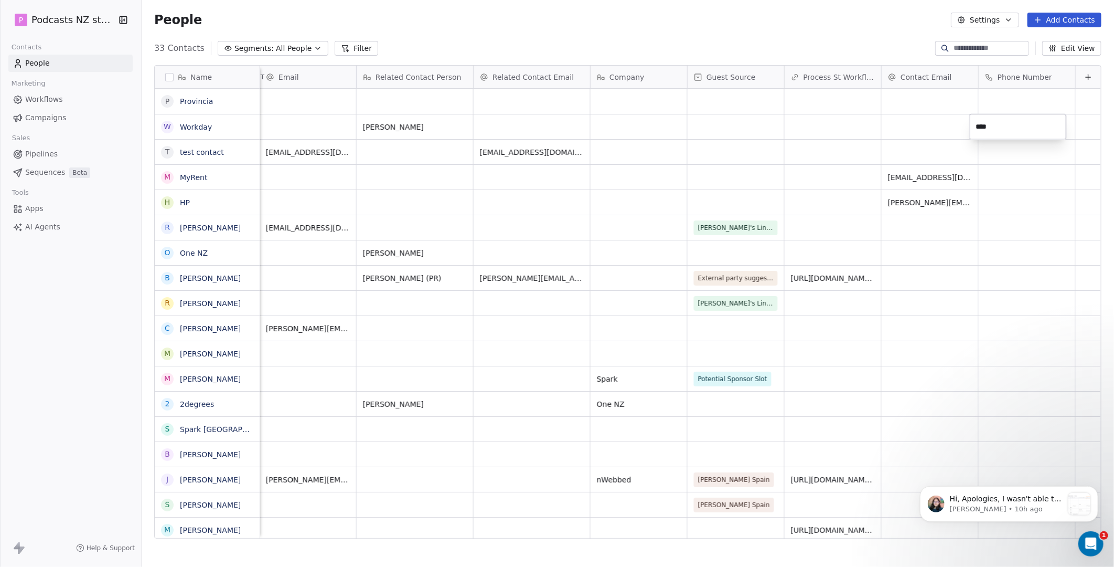
drag, startPoint x: 996, startPoint y: 127, endPoint x: 941, endPoint y: 127, distance: 55.1
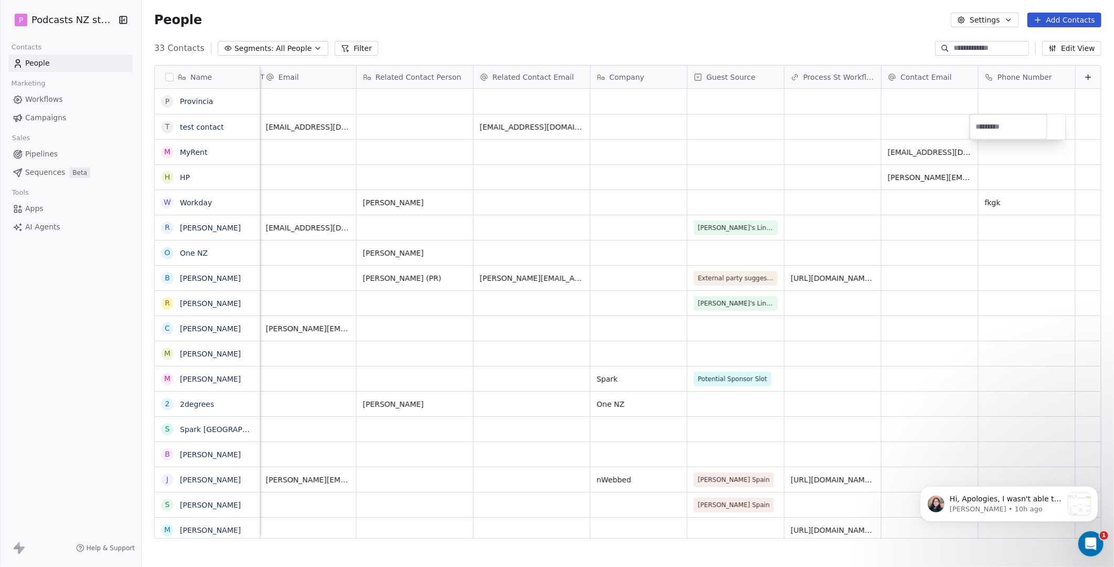
click at [992, 126] on input at bounding box center [1008, 126] width 73 height 21
drag, startPoint x: 1003, startPoint y: 168, endPoint x: 1011, endPoint y: 190, distance: 23.4
click at [1003, 168] on html "P Podcasts NZ studio Contacts People Marketing Workflows Campaigns Sales Pipeli…" at bounding box center [557, 283] width 1114 height 567
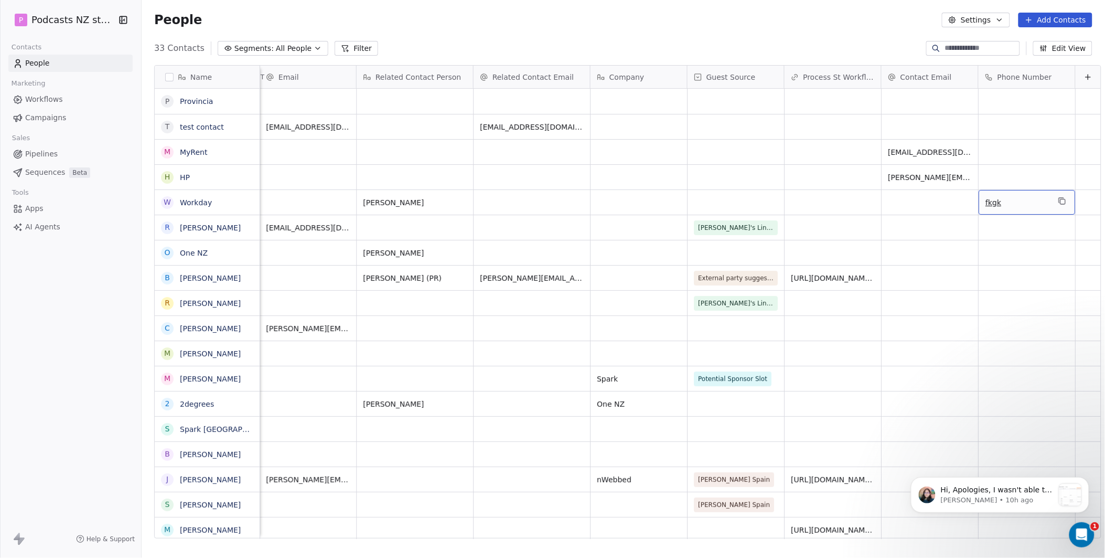
click at [1013, 203] on span "fkgk" at bounding box center [1018, 202] width 64 height 10
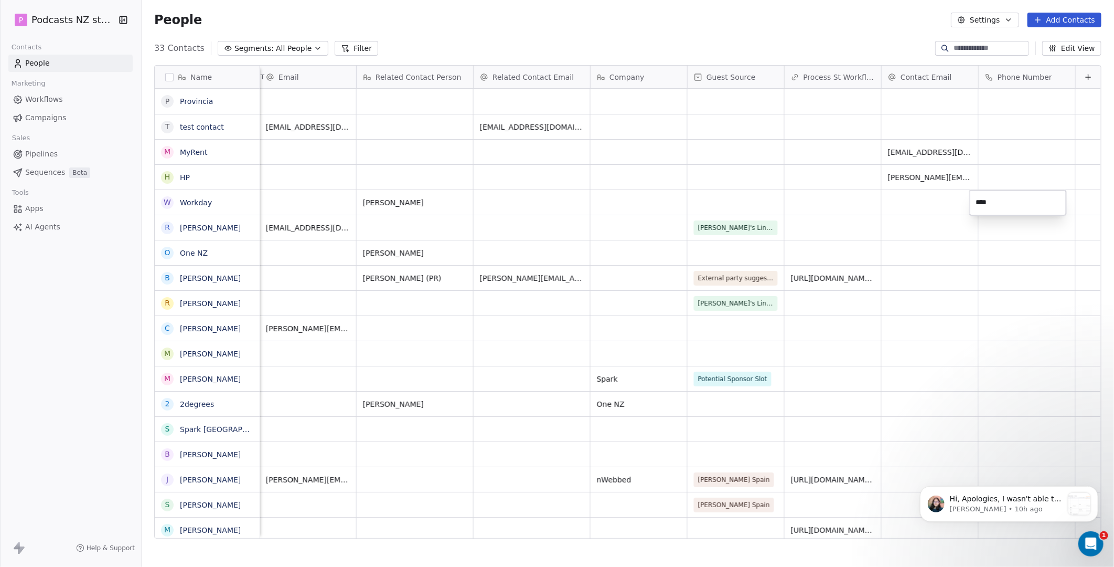
drag, startPoint x: 999, startPoint y: 203, endPoint x: 971, endPoint y: 205, distance: 28.4
click at [971, 205] on div "****" at bounding box center [1018, 202] width 97 height 25
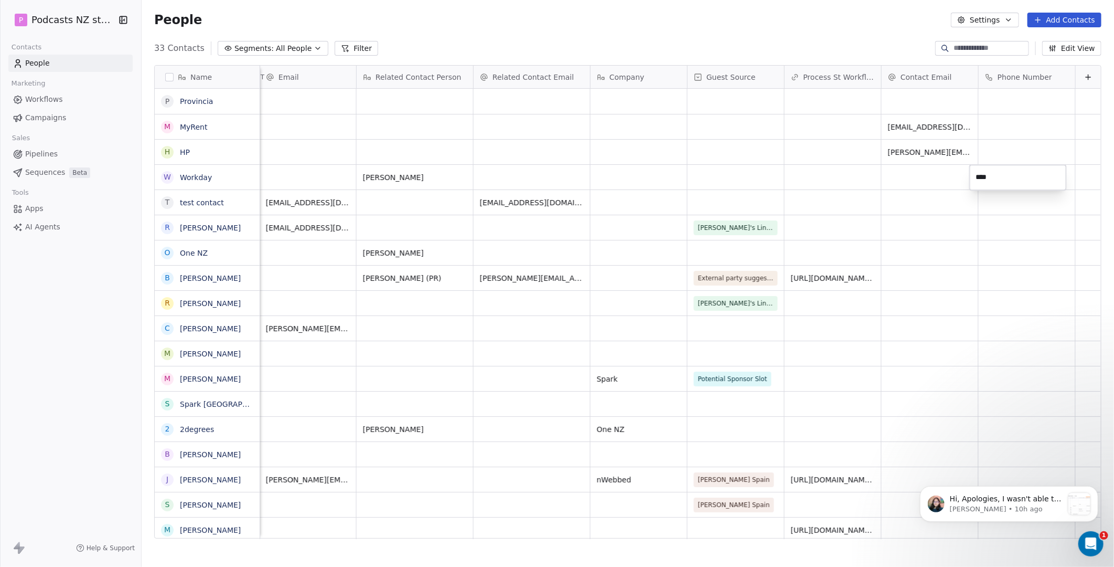
drag, startPoint x: 999, startPoint y: 177, endPoint x: 971, endPoint y: 181, distance: 28.6
click at [976, 177] on input "****" at bounding box center [1018, 177] width 92 height 21
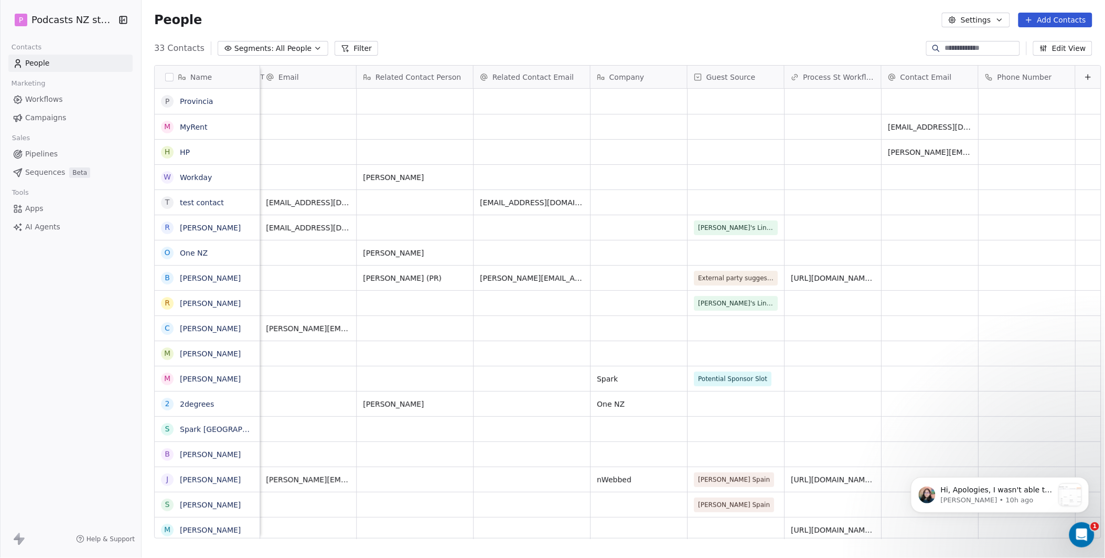
click at [1015, 74] on span "Phone Number" at bounding box center [1025, 77] width 55 height 10
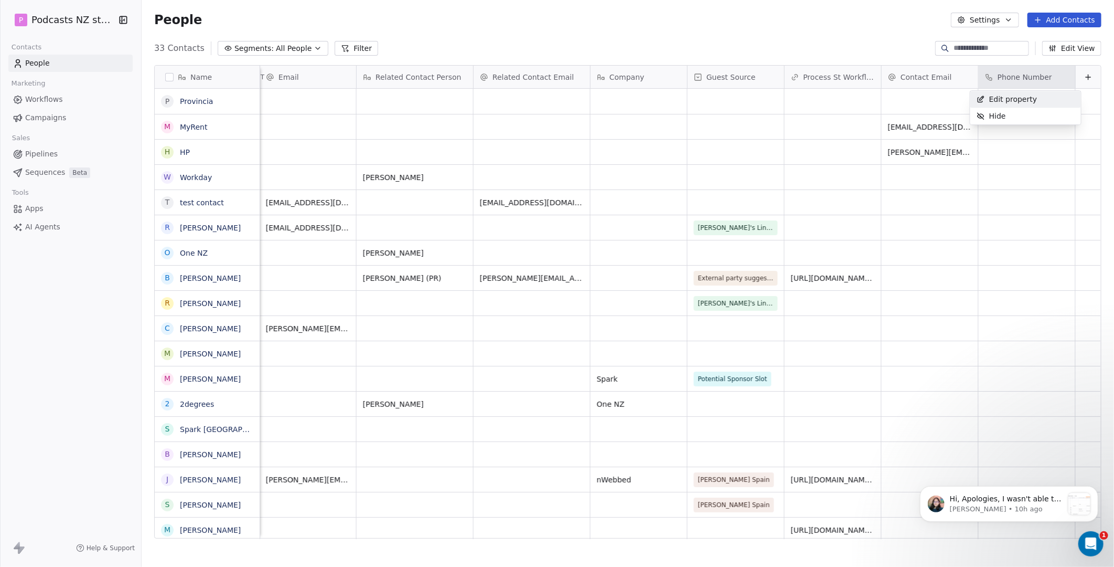
click at [1011, 97] on span "Edit property" at bounding box center [1013, 99] width 48 height 10
click at [1001, 243] on html "P Podcasts NZ studio Contacts People Marketing Workflows Campaigns Sales Pipeli…" at bounding box center [557, 283] width 1114 height 567
click at [1014, 224] on html "P Podcasts NZ studio Contacts People Marketing Workflows Campaigns Sales Pipeli…" at bounding box center [557, 283] width 1114 height 567
click at [989, 181] on button "Cancel" at bounding box center [985, 180] width 49 height 15
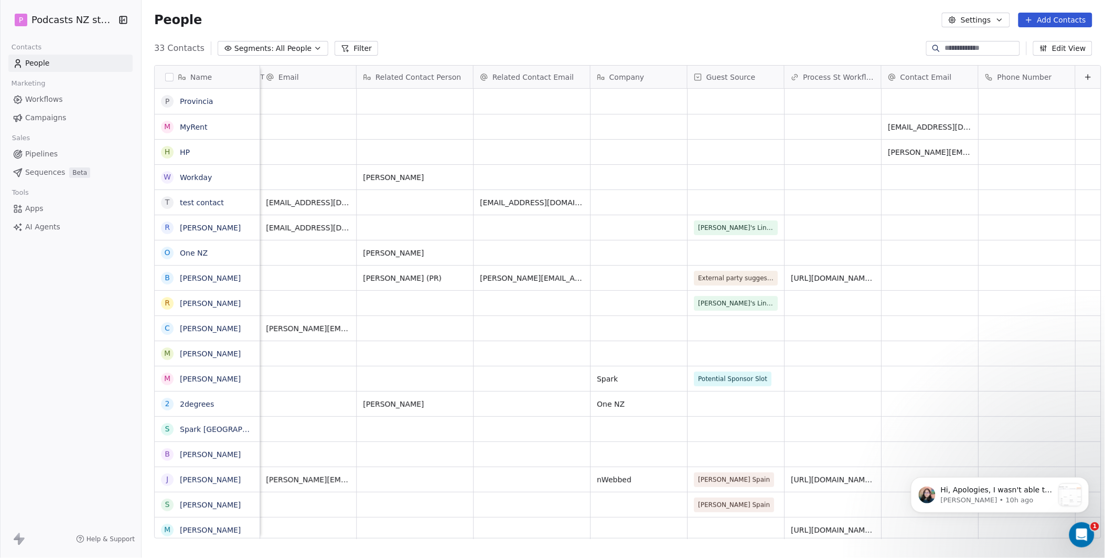
click at [1053, 72] on div "Phone Number" at bounding box center [1026, 77] width 82 height 10
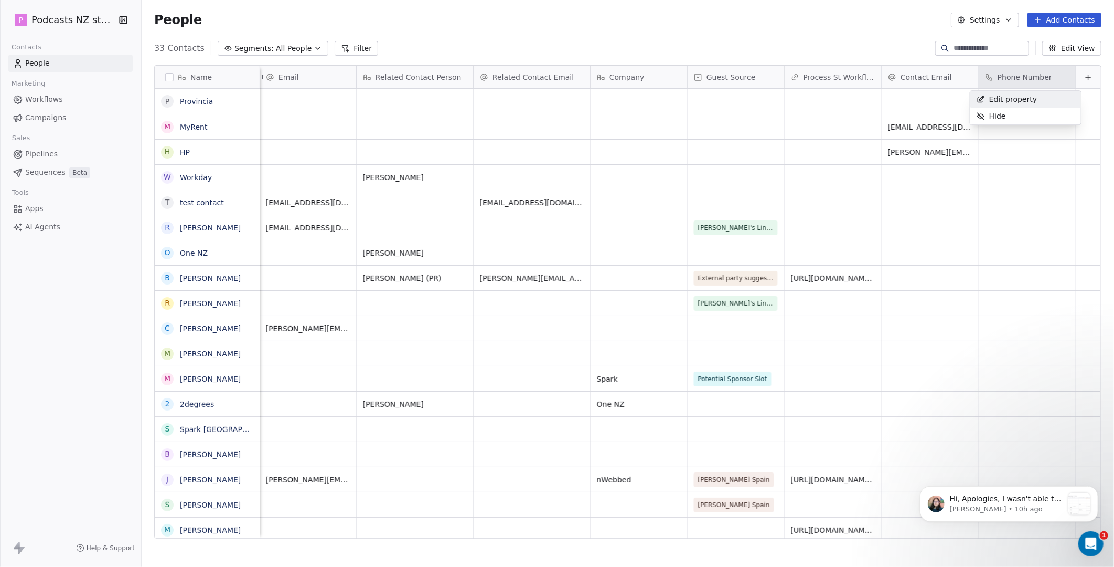
click at [993, 21] on html "P Podcasts NZ studio Contacts People Marketing Workflows Campaigns Sales Pipeli…" at bounding box center [557, 283] width 1114 height 567
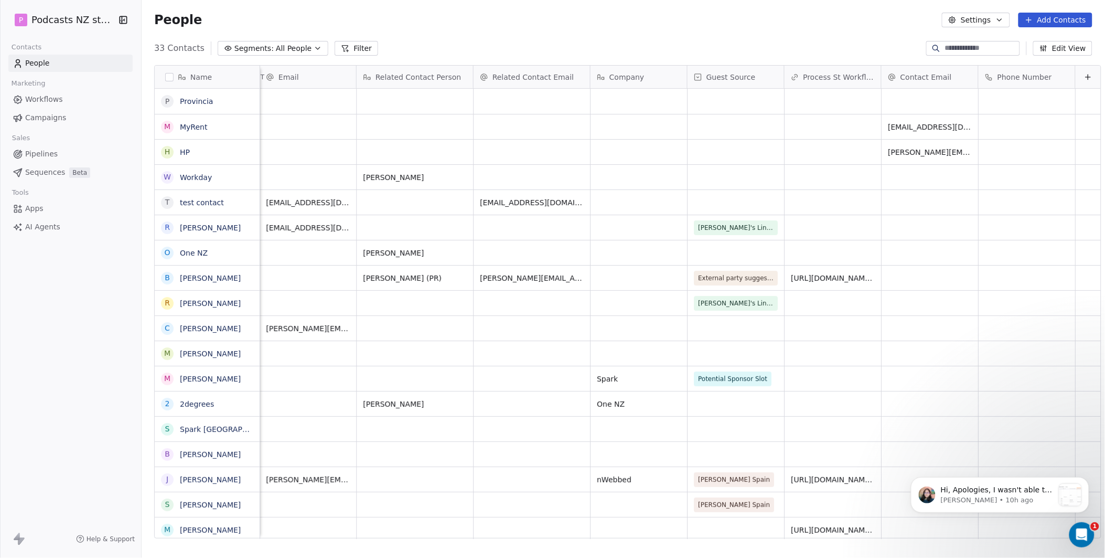
click at [1002, 19] on icon "button" at bounding box center [1000, 20] width 4 height 2
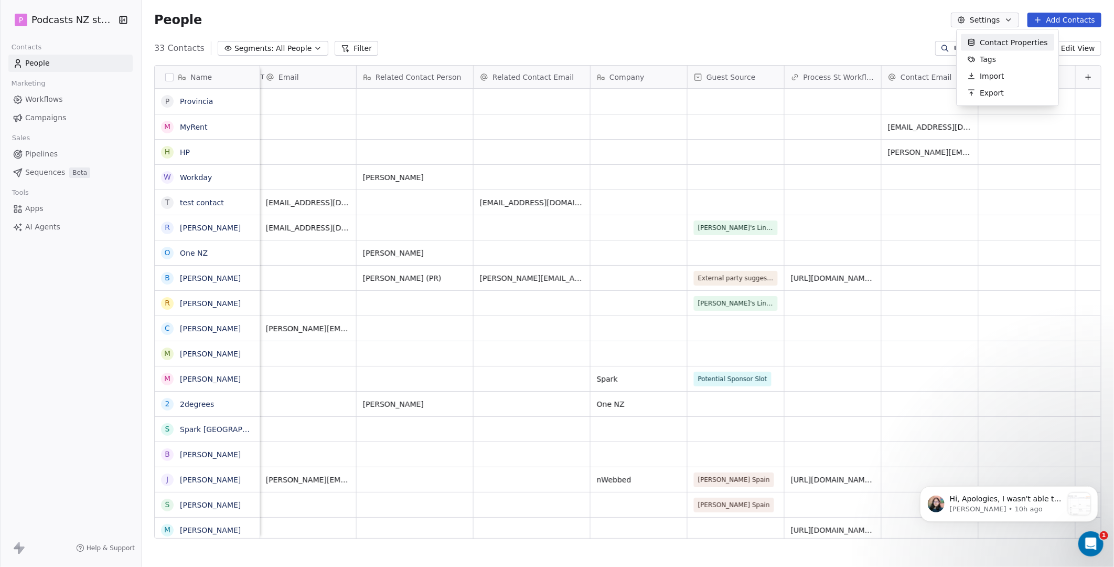
click at [1006, 41] on span "Contact Properties" at bounding box center [1014, 42] width 68 height 11
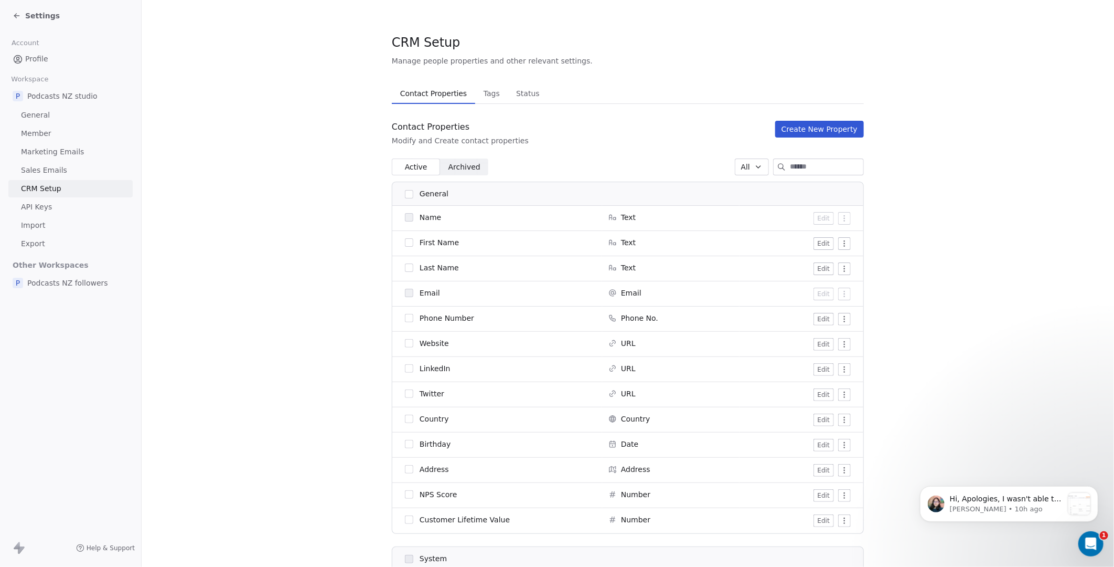
click at [60, 14] on div "Settings" at bounding box center [73, 15] width 120 height 15
click at [39, 16] on span "Settings" at bounding box center [42, 15] width 35 height 10
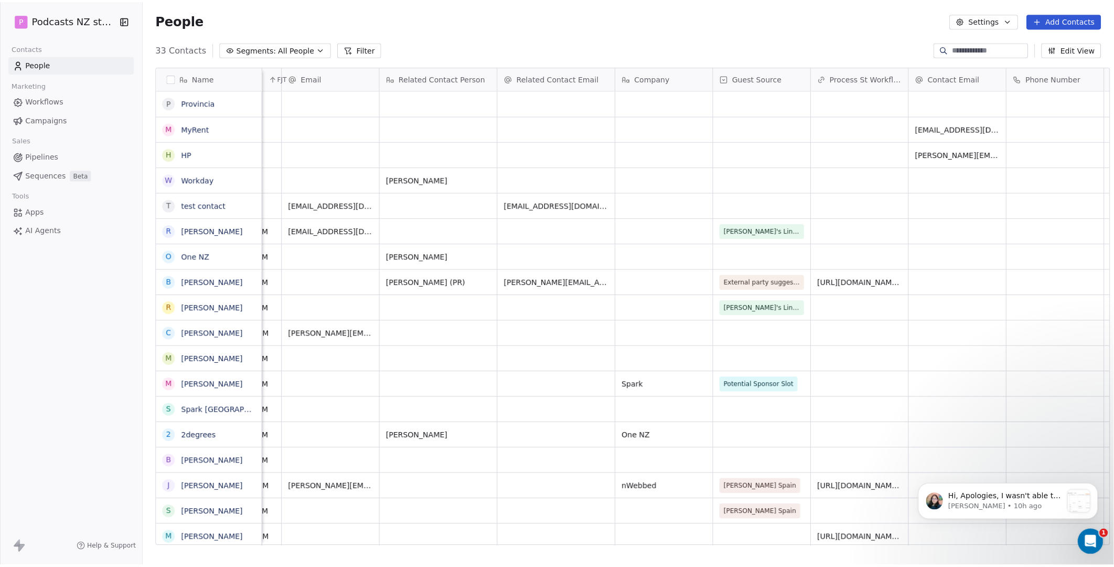
scroll to position [0, 1042]
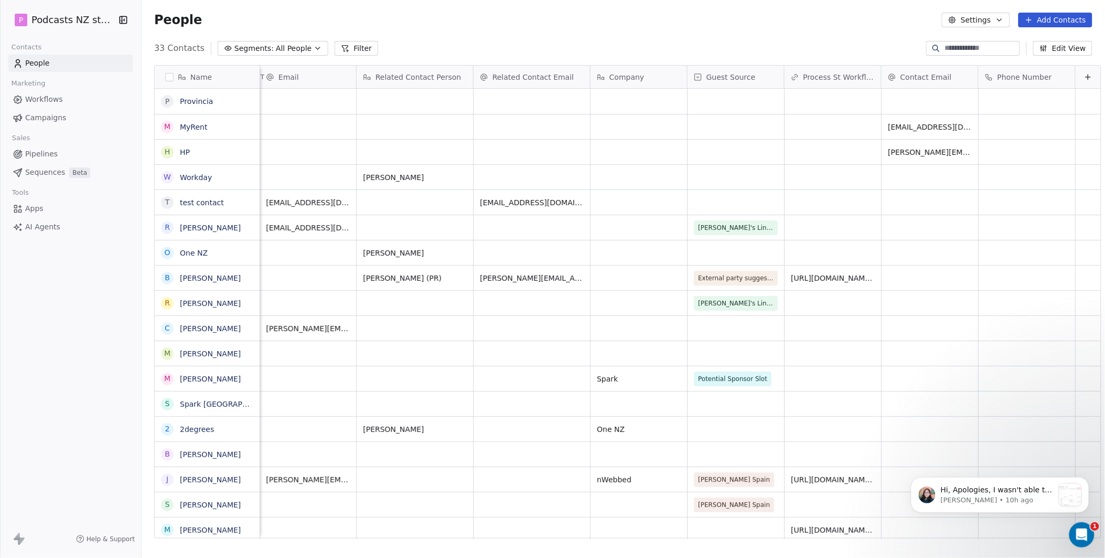
click at [1072, 46] on button "Edit View" at bounding box center [1063, 48] width 59 height 15
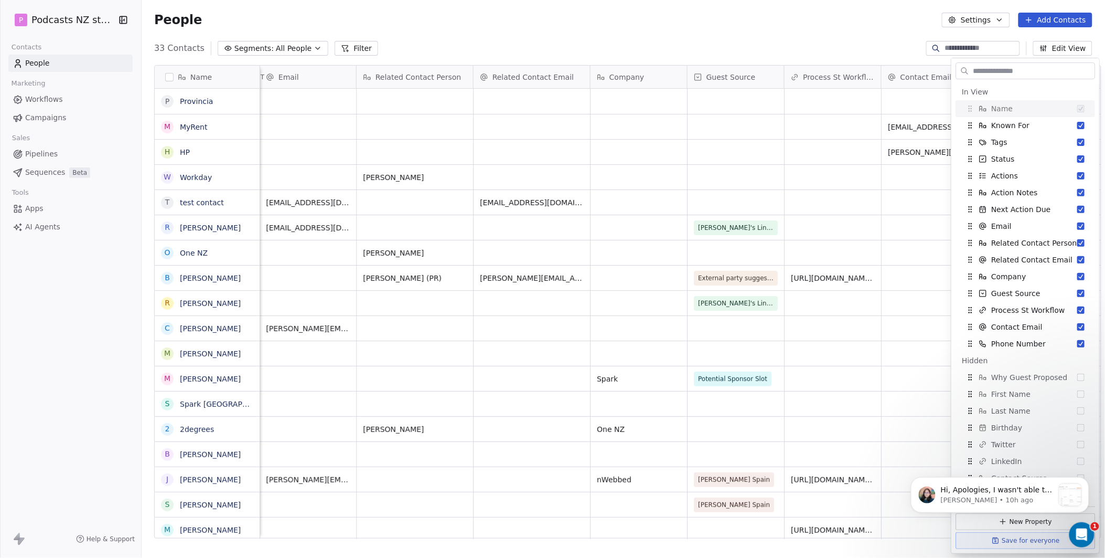
click at [857, 33] on div "People Settings Add Contacts" at bounding box center [624, 20] width 964 height 40
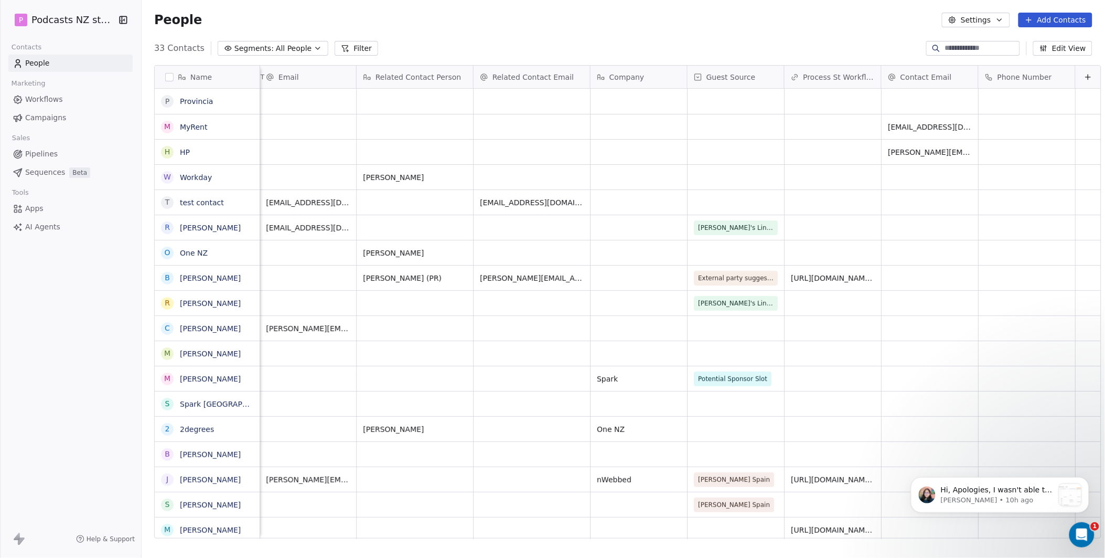
click at [984, 13] on button "Settings" at bounding box center [976, 20] width 68 height 15
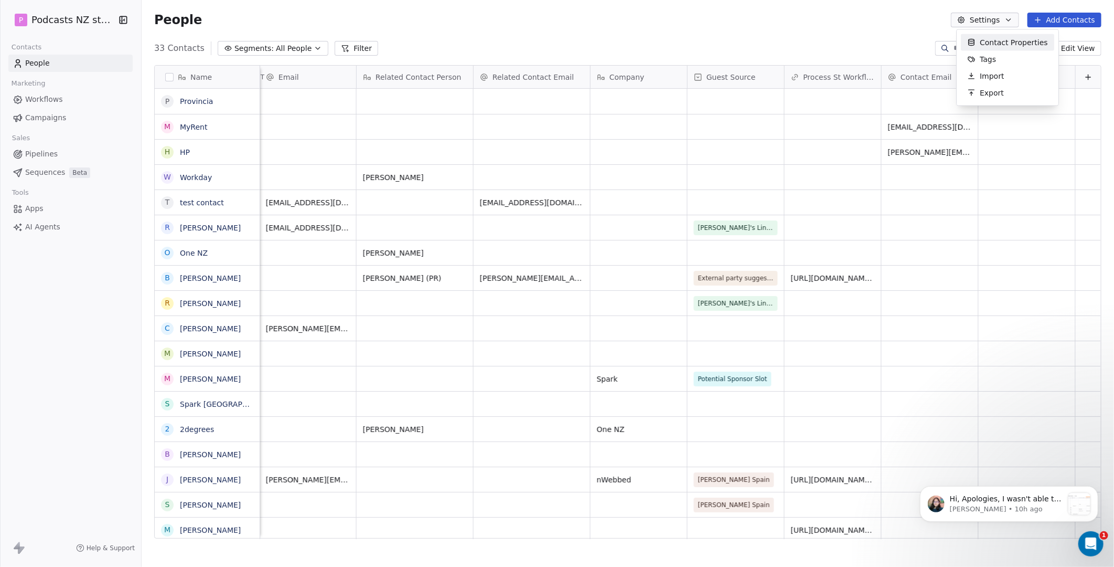
click at [1000, 38] on span "Contact Properties" at bounding box center [1014, 42] width 68 height 11
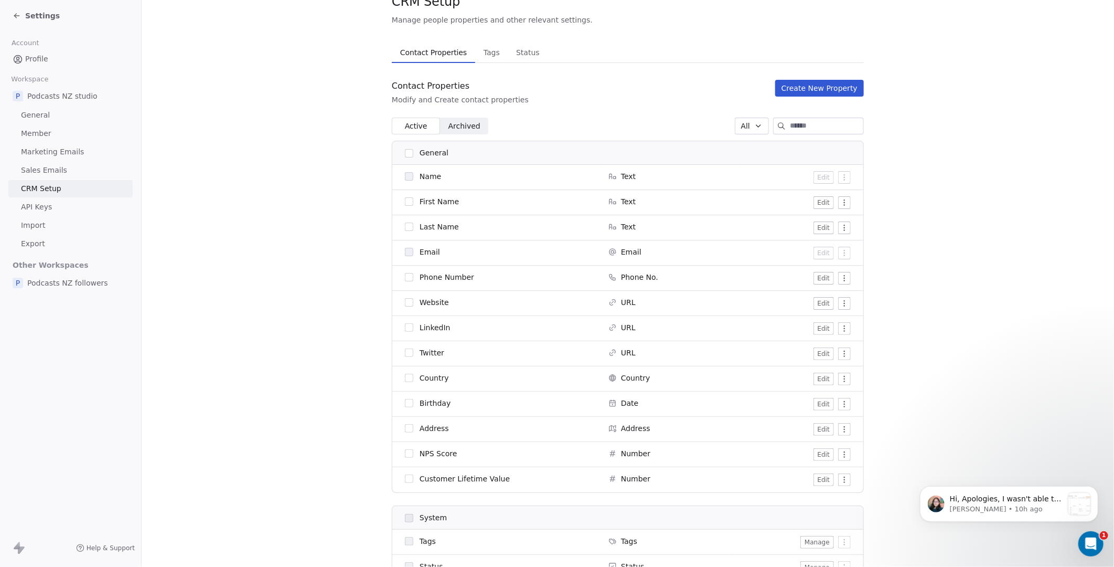
scroll to position [58, 0]
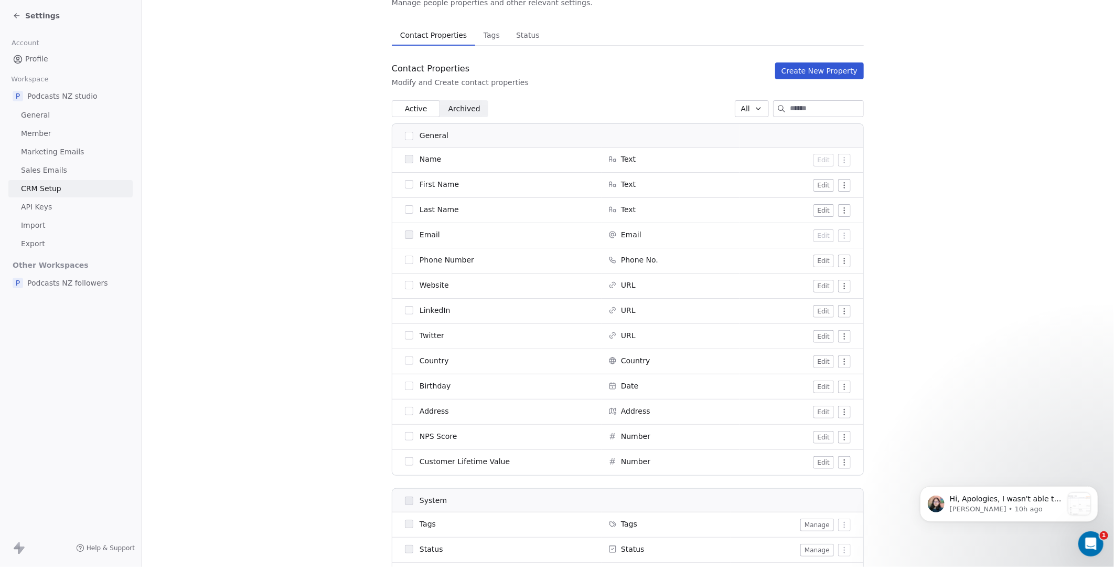
click at [836, 261] on html "Settings Account Profile Workspace P Podcasts NZ studio General Member Marketin…" at bounding box center [557, 283] width 1114 height 567
click at [839, 260] on html "Settings Account Profile Workspace P Podcasts NZ studio General Member Marketin…" at bounding box center [557, 283] width 1114 height 567
click at [840, 260] on html "Settings Account Profile Workspace P Podcasts NZ studio General Member Marketin…" at bounding box center [557, 283] width 1114 height 567
click at [825, 281] on div "Archive" at bounding box center [819, 281] width 52 height 17
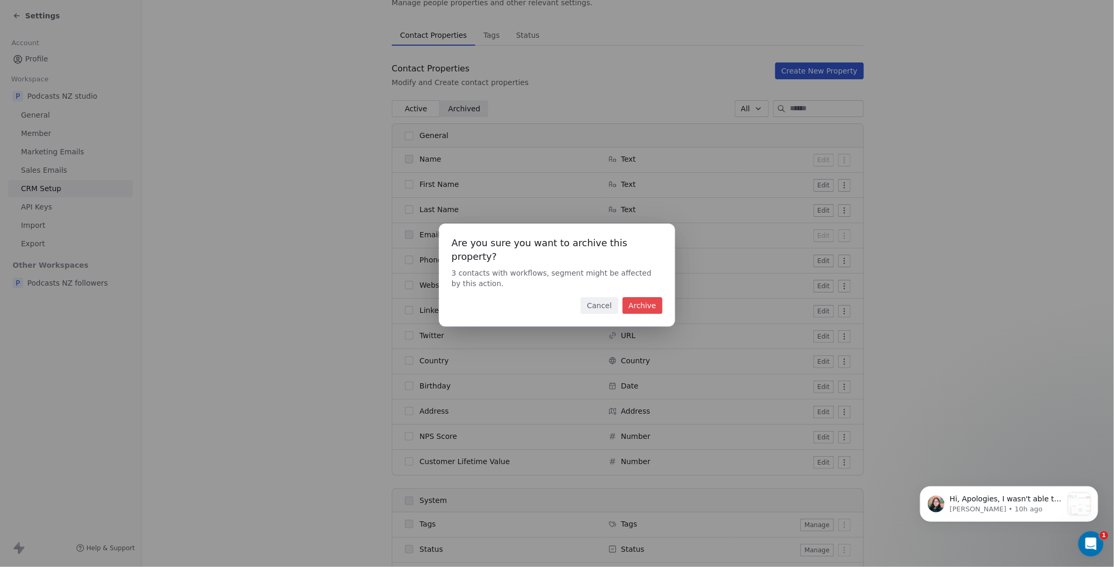
click at [631, 297] on button "Archive" at bounding box center [643, 305] width 40 height 17
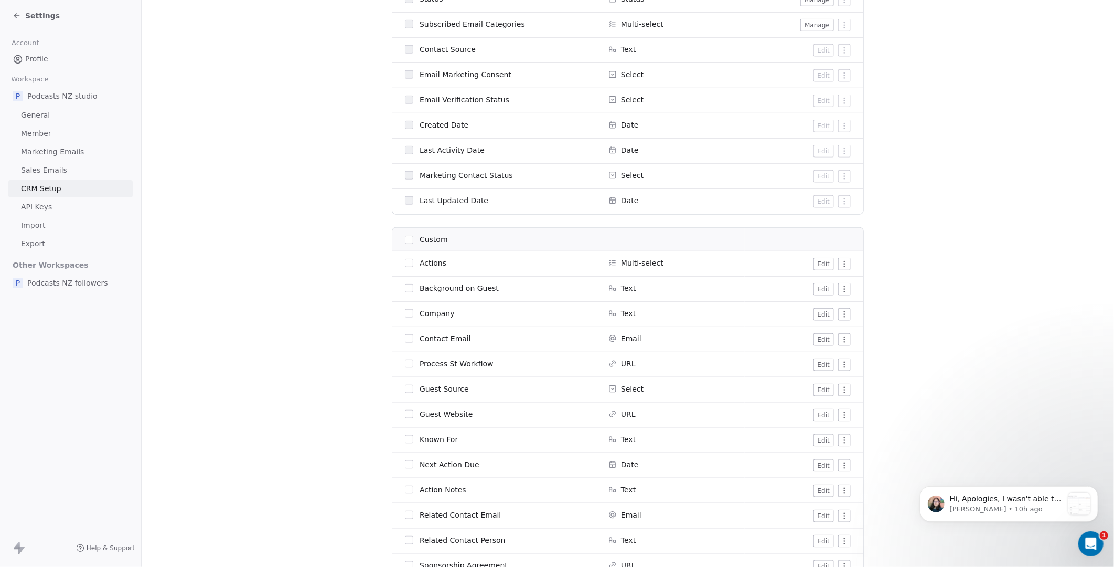
scroll to position [641, 0]
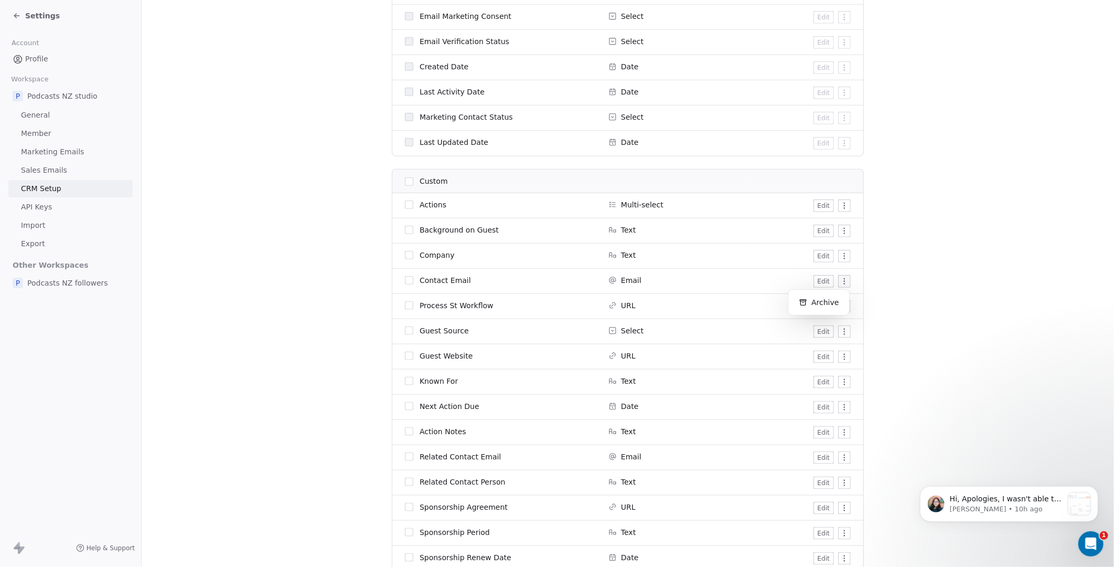
click at [840, 279] on html "Settings Account Profile Workspace P Podcasts NZ studio General Member Marketin…" at bounding box center [557, 283] width 1114 height 567
click at [806, 300] on icon at bounding box center [803, 302] width 8 height 8
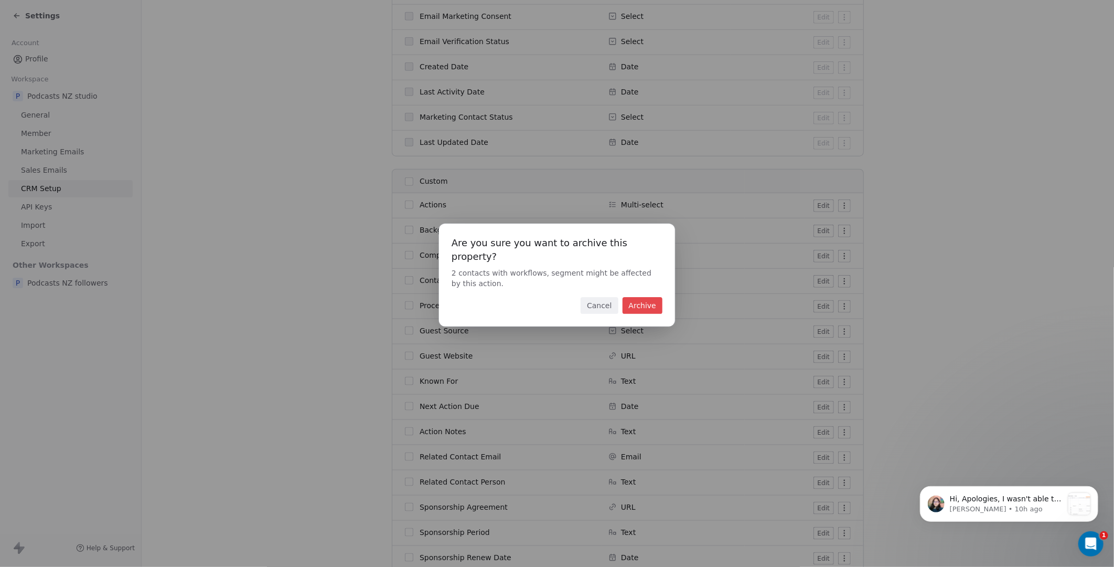
click at [650, 297] on button "Archive" at bounding box center [643, 305] width 40 height 17
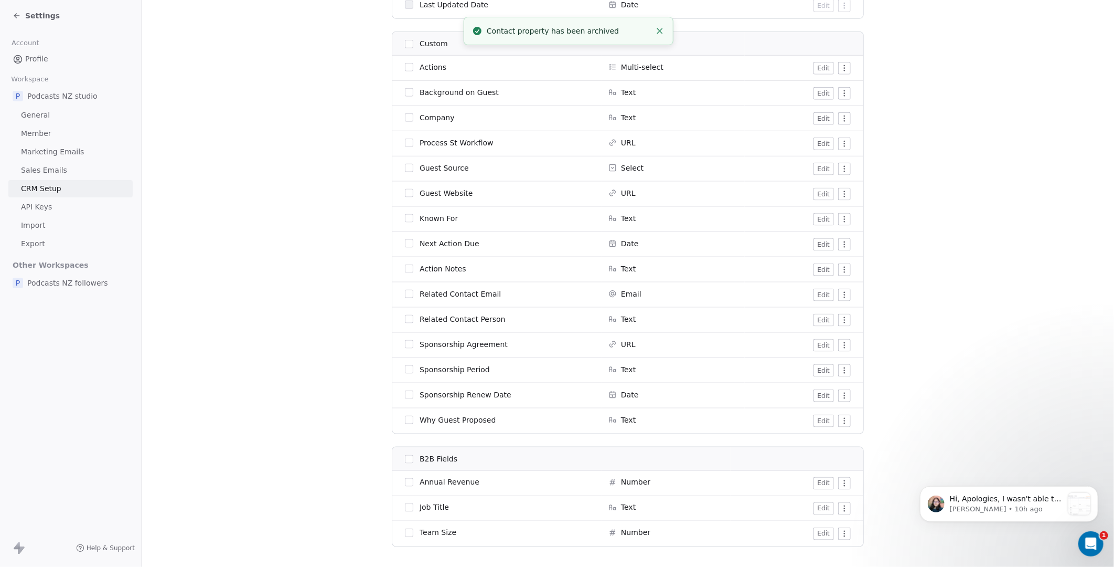
scroll to position [805, 0]
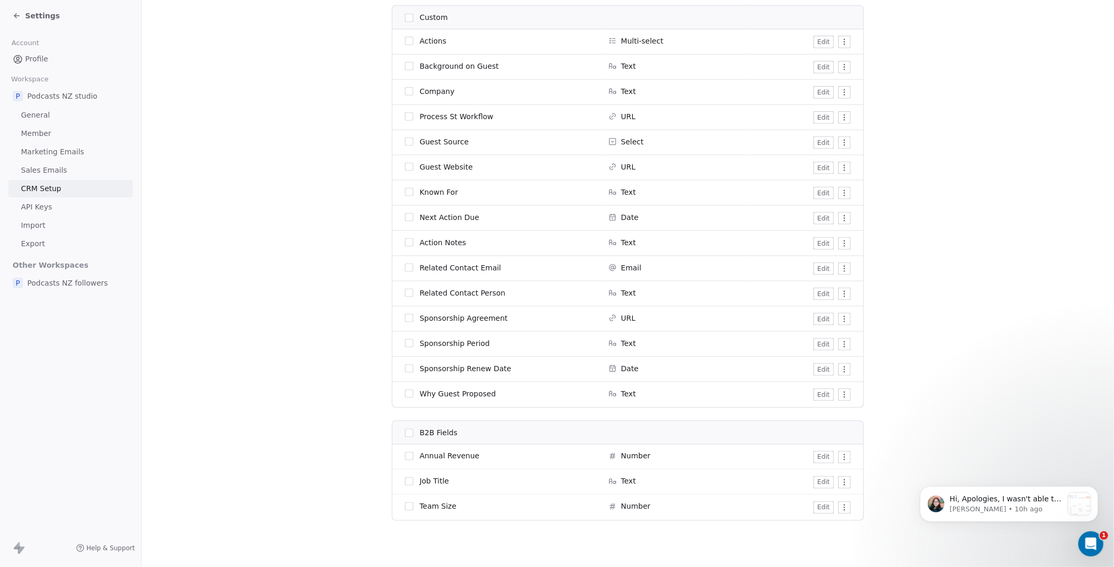
click at [823, 268] on button "Edit" at bounding box center [824, 268] width 20 height 13
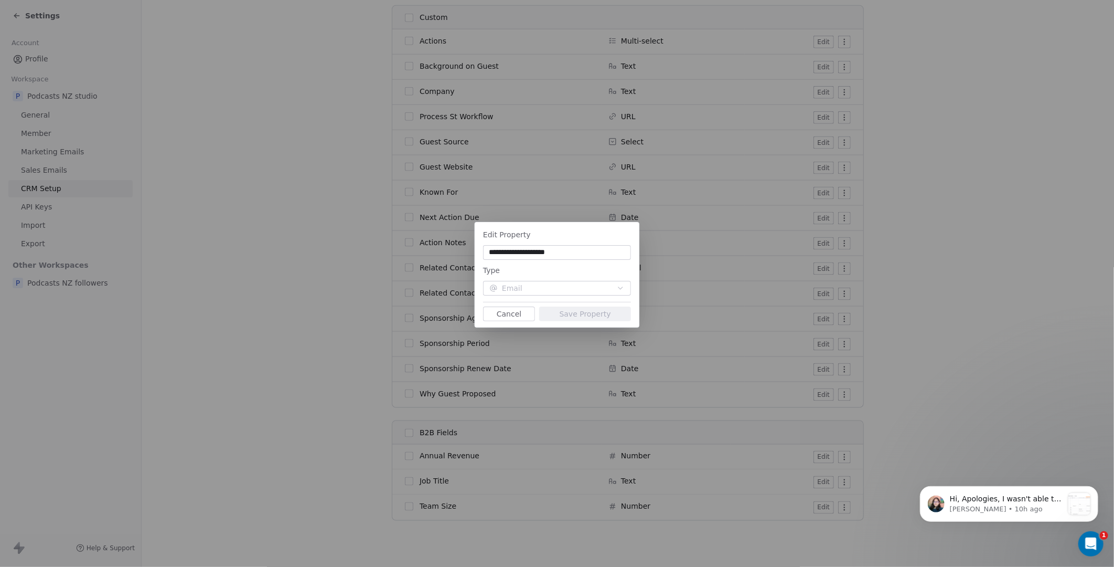
click at [1005, 265] on div "**********" at bounding box center [557, 283] width 1114 height 156
click at [1028, 234] on div "**********" at bounding box center [557, 283] width 1114 height 156
click at [484, 314] on button "Cancel" at bounding box center [509, 313] width 52 height 15
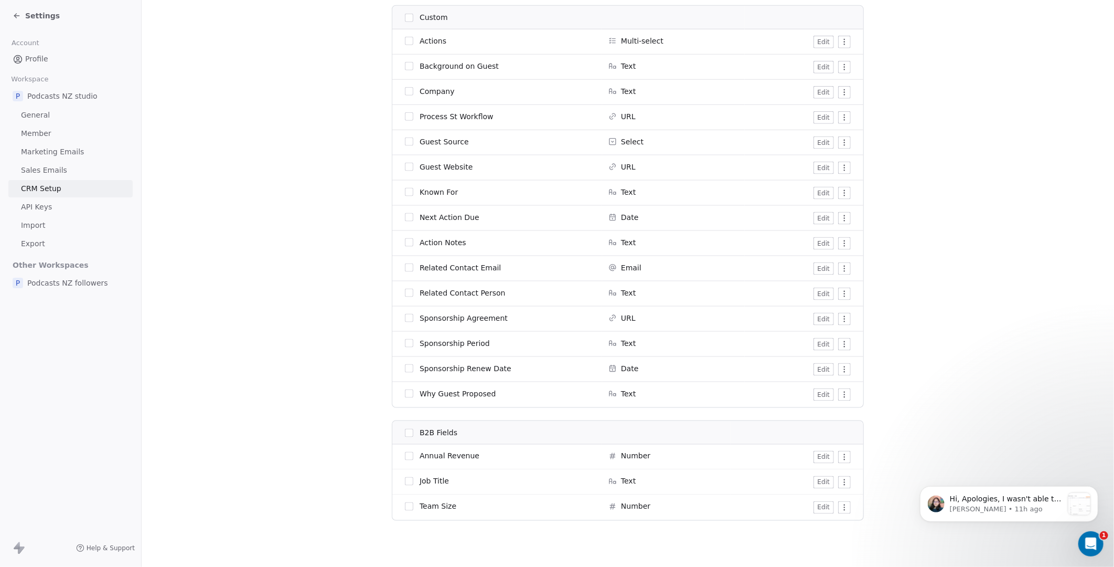
click at [37, 14] on span "Settings" at bounding box center [42, 15] width 35 height 10
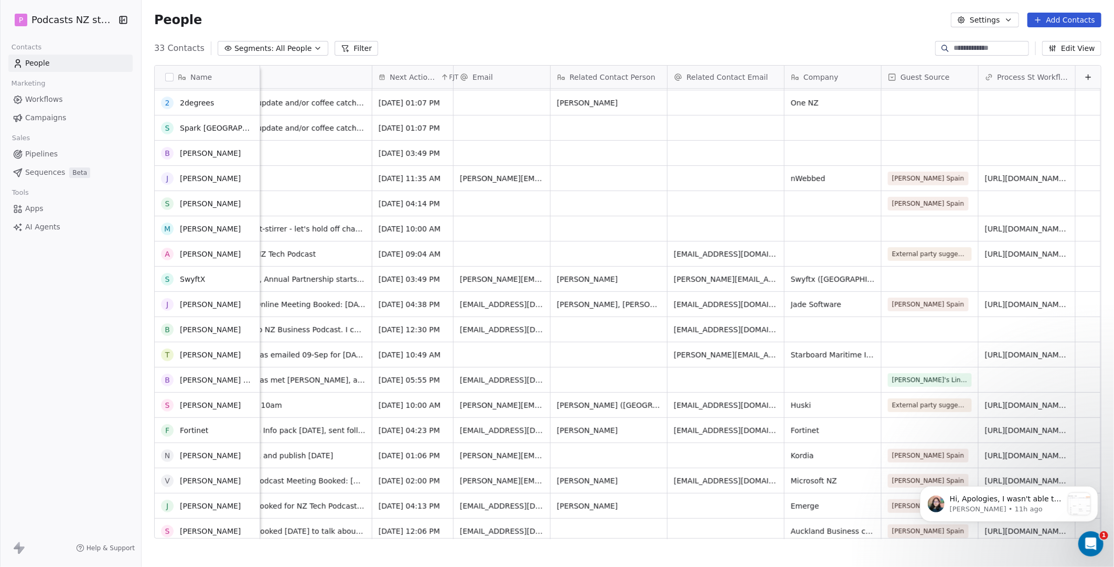
scroll to position [279, 0]
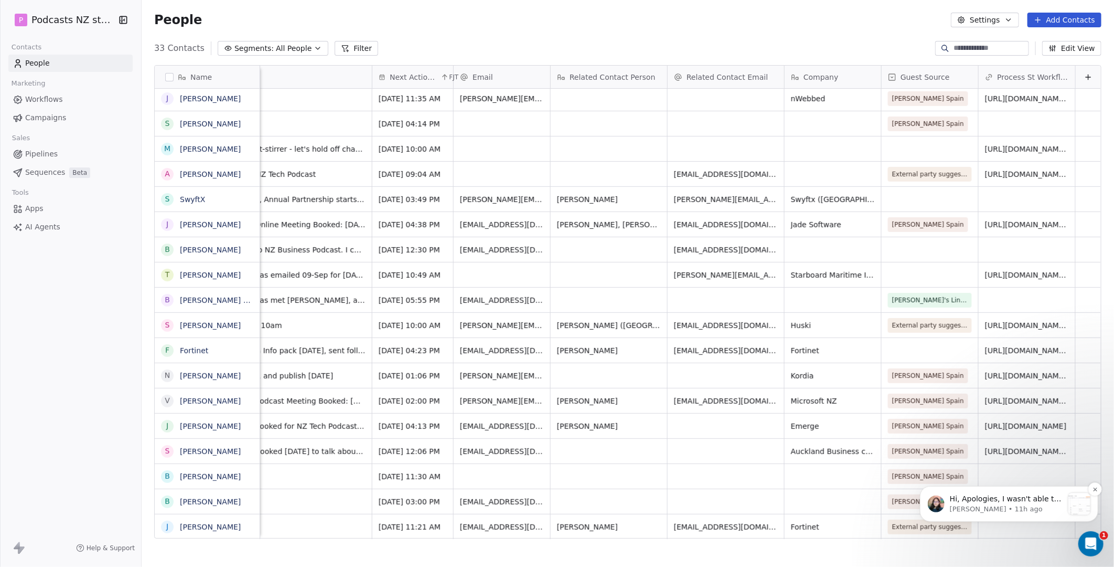
click at [1026, 502] on p "Hi, Apologies, I wasn't able to locate the "PR email contact" property within t…" at bounding box center [1006, 498] width 113 height 10
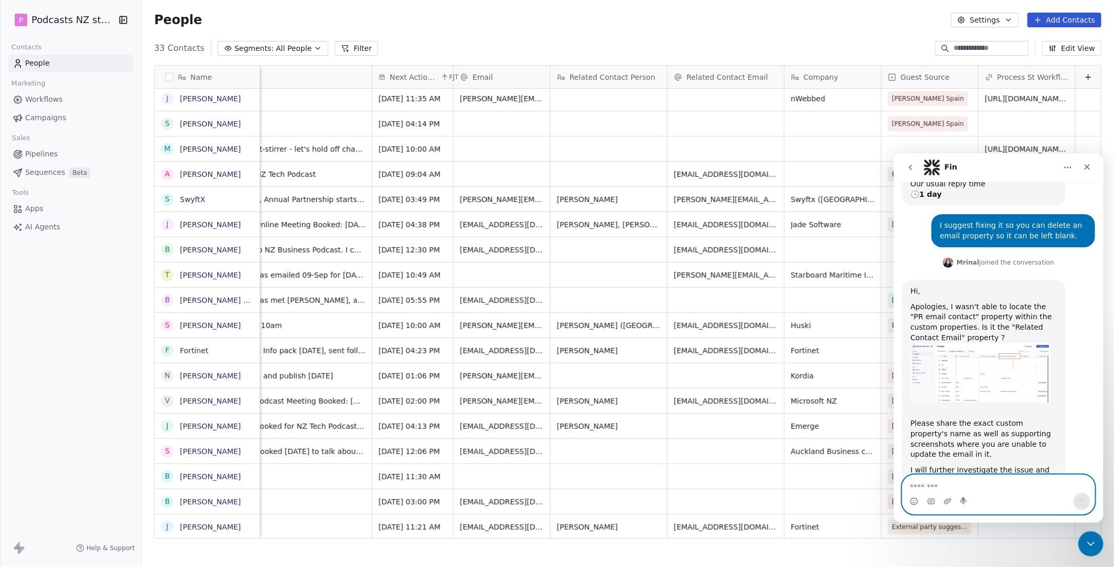
scroll to position [274, 0]
